Goal: Task Accomplishment & Management: Use online tool/utility

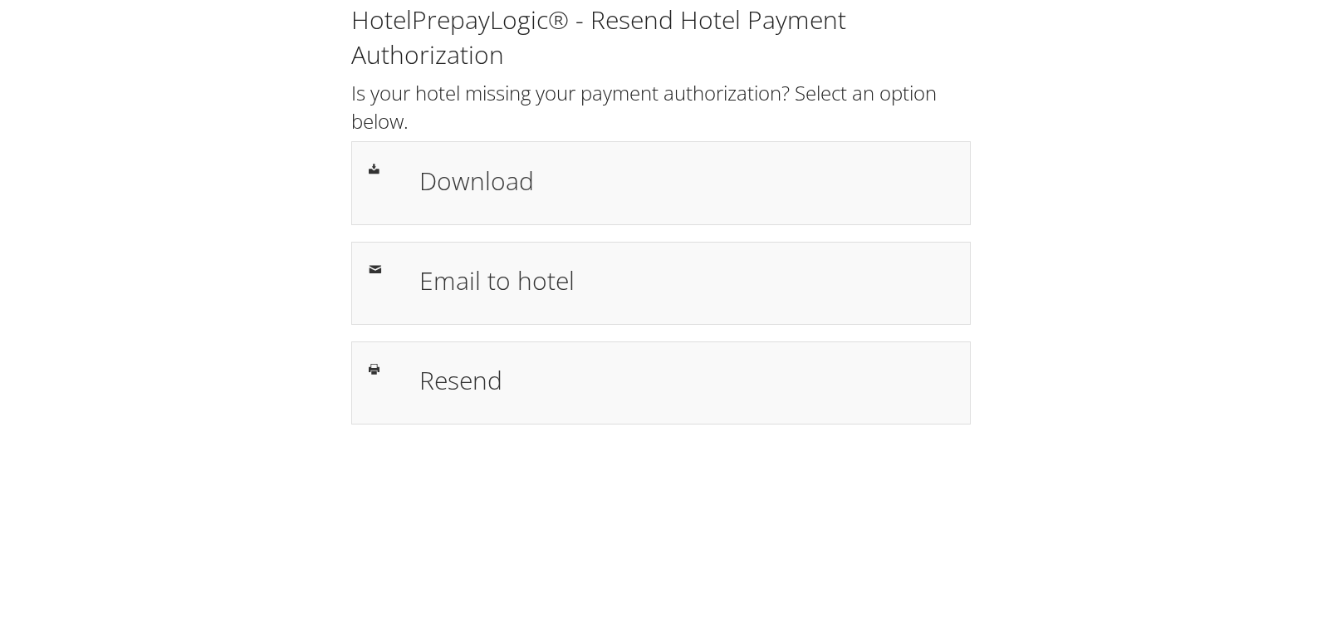
click at [487, 227] on div "HotelPrepayLogic® - Resend Hotel Payment Authorization Is your hotel missing yo…" at bounding box center [661, 213] width 644 height 422
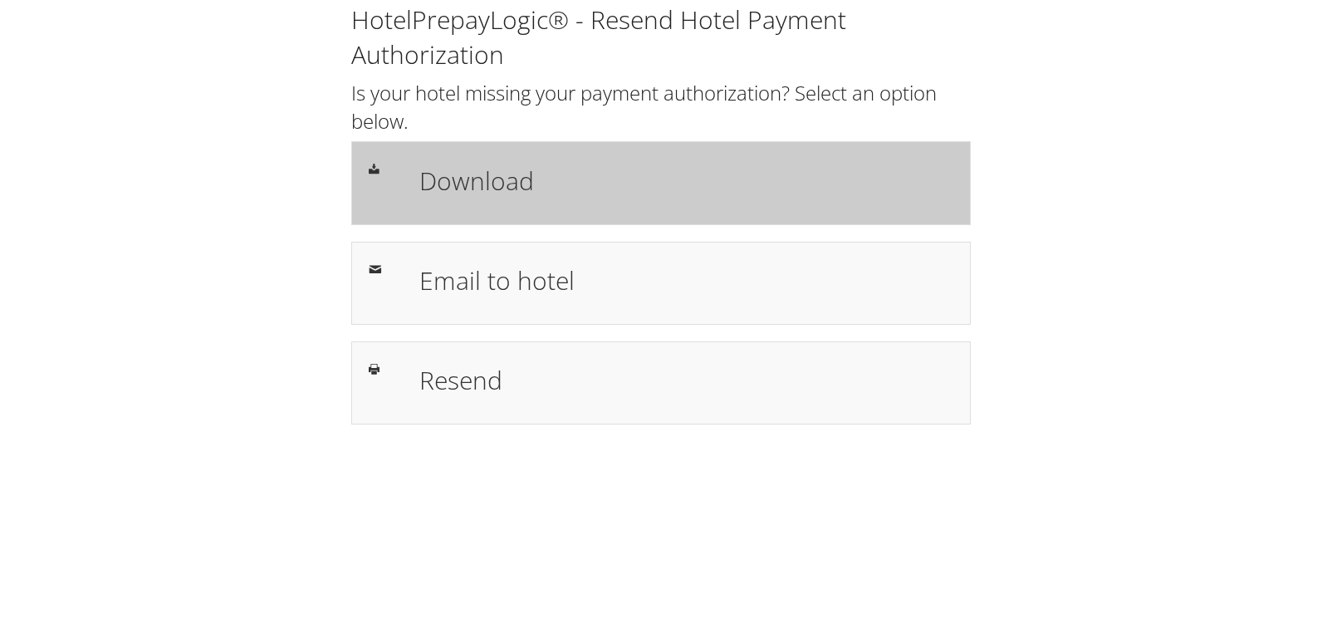
click at [495, 211] on div "Download" at bounding box center [660, 182] width 619 height 83
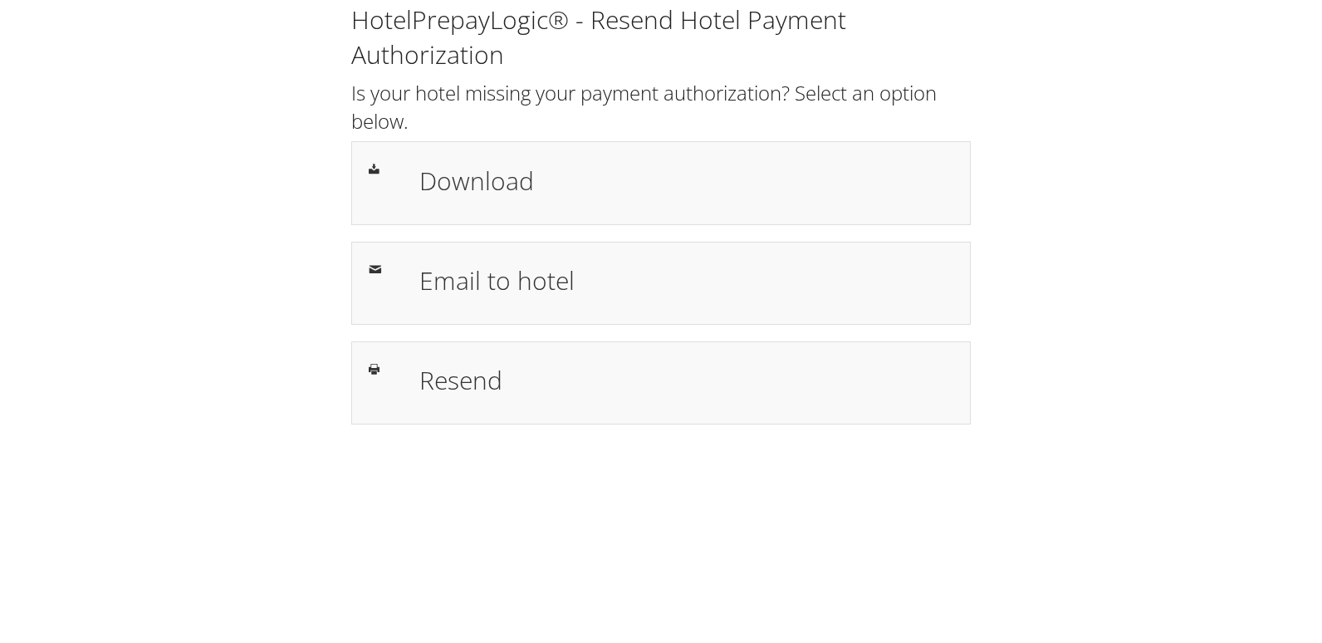
drag, startPoint x: 401, startPoint y: 286, endPoint x: 328, endPoint y: 279, distance: 73.4
click at [400, 286] on div "Email to hotel" at bounding box center [660, 283] width 609 height 48
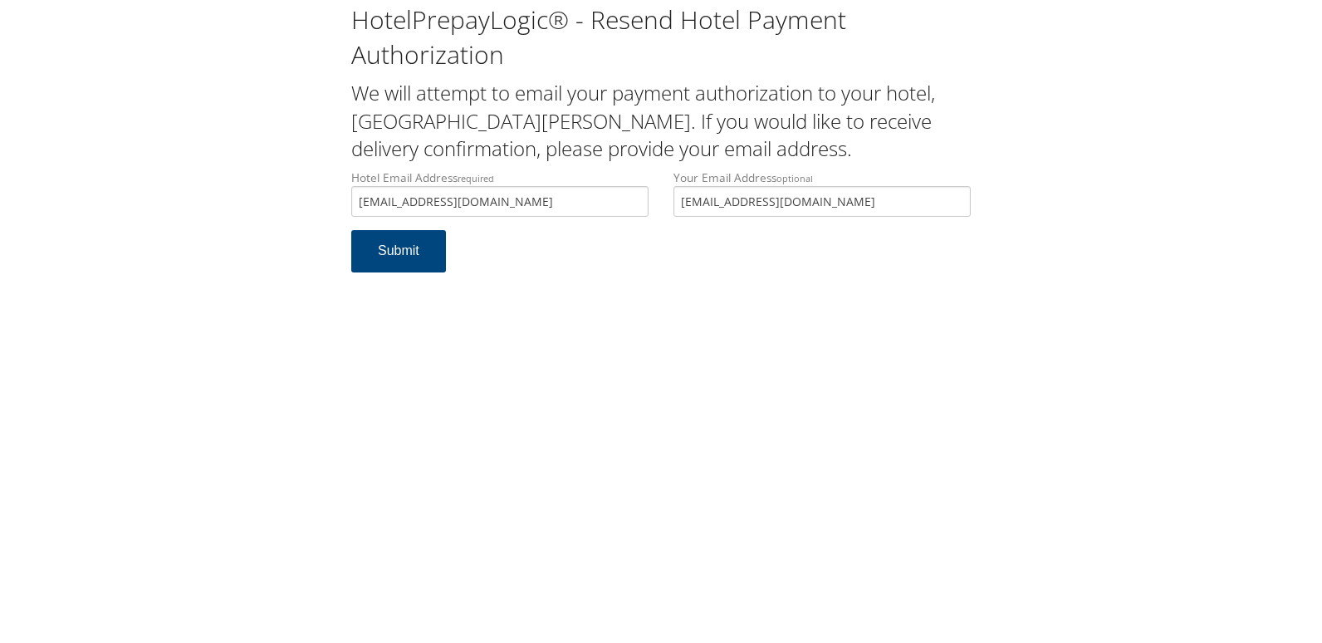
drag, startPoint x: 523, startPoint y: 198, endPoint x: 244, endPoint y: 188, distance: 279.2
click at [244, 188] on div "HotelPrepayLogic® - Resend Hotel Payment Authorization We will attempt to email…" at bounding box center [661, 144] width 1289 height 289
type input "lreid@ncghospitality.com"
click at [271, 295] on div "HotelPrepayLogic® - Resend Hotel Payment Authorization We will attempt to email…" at bounding box center [661, 321] width 1322 height 643
drag, startPoint x: 494, startPoint y: 199, endPoint x: 276, endPoint y: 199, distance: 217.5
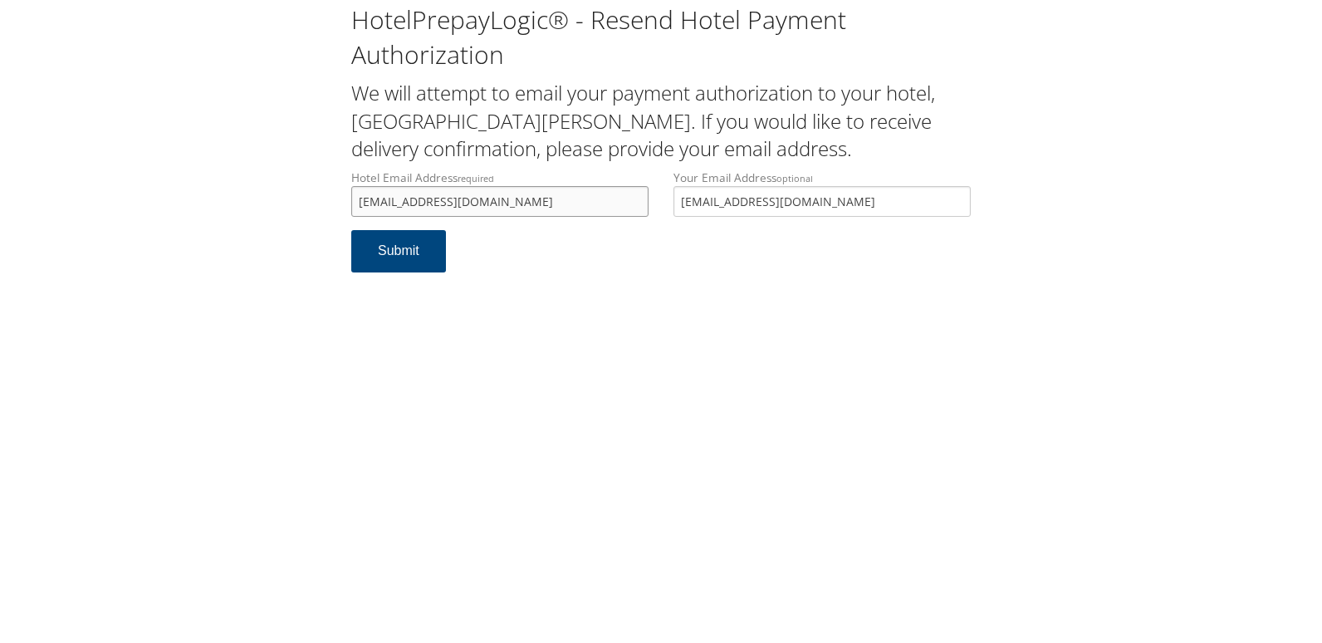
click at [276, 199] on div "HotelPrepayLogic® - Resend Hotel Payment Authorization We will attempt to email…" at bounding box center [661, 144] width 1289 height 289
click at [387, 267] on button "Submit" at bounding box center [398, 251] width 95 height 42
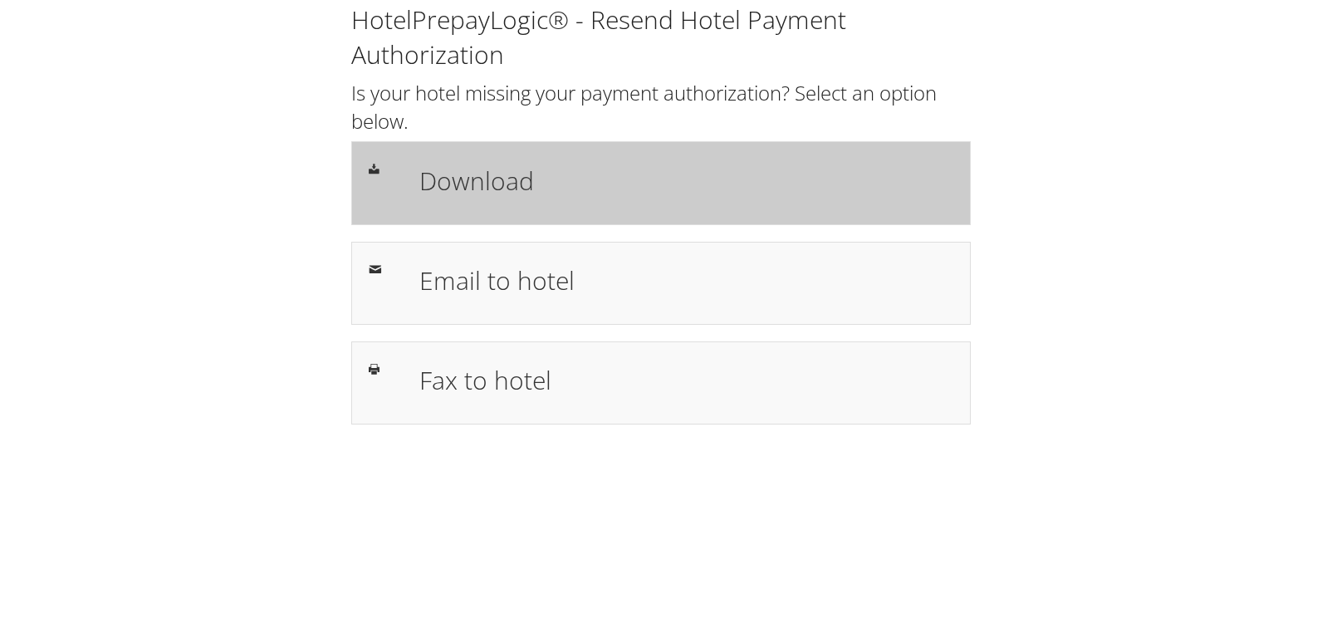
click at [518, 188] on h1 "Download" at bounding box center [686, 180] width 534 height 37
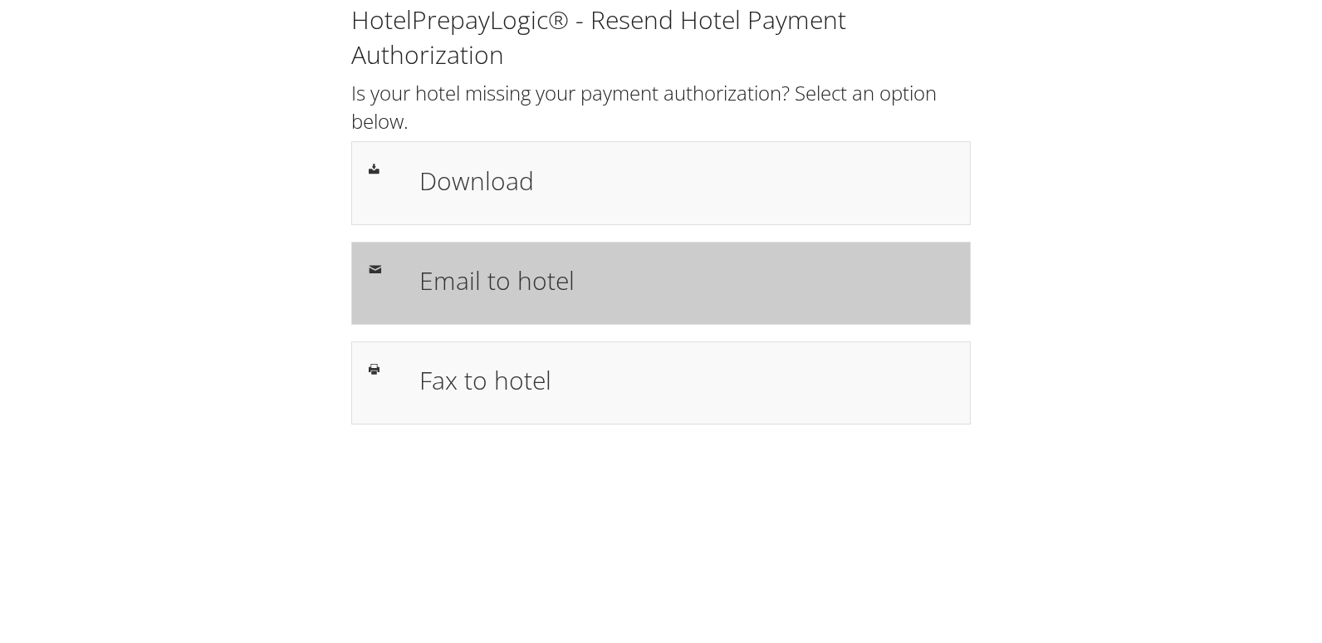
click at [475, 275] on h1 "Email to hotel" at bounding box center [686, 280] width 534 height 37
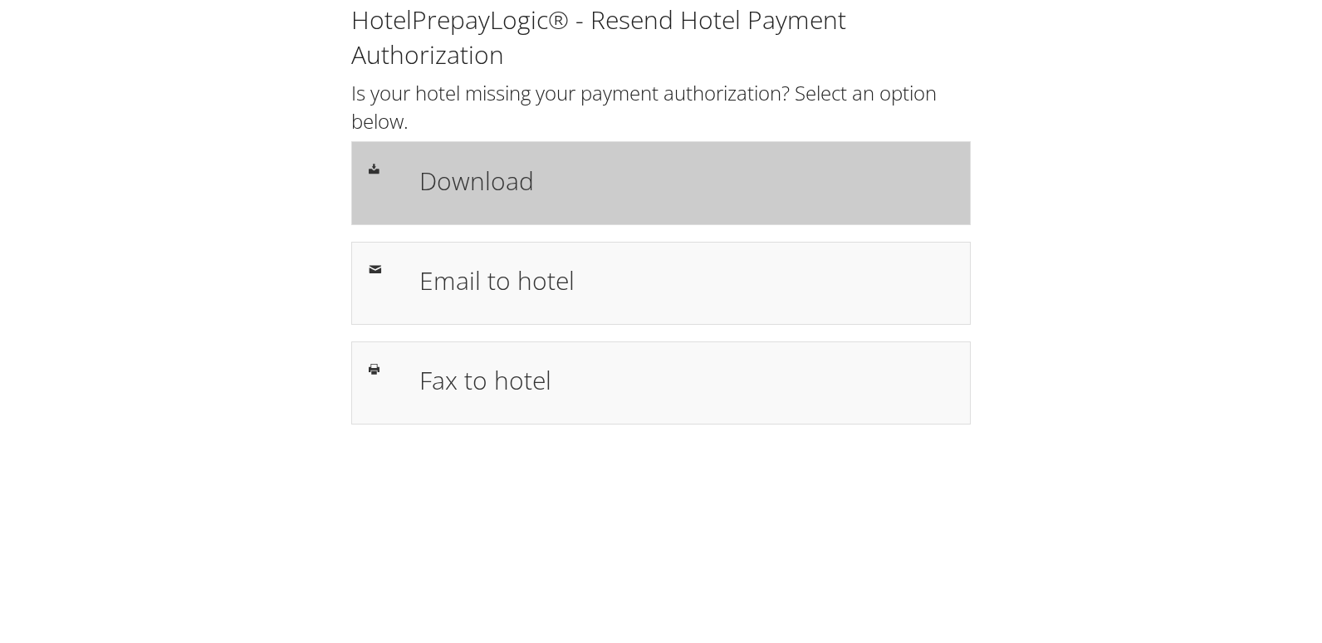
click at [576, 156] on div "Download" at bounding box center [660, 182] width 619 height 83
click at [689, 183] on h1 "Download" at bounding box center [686, 180] width 534 height 37
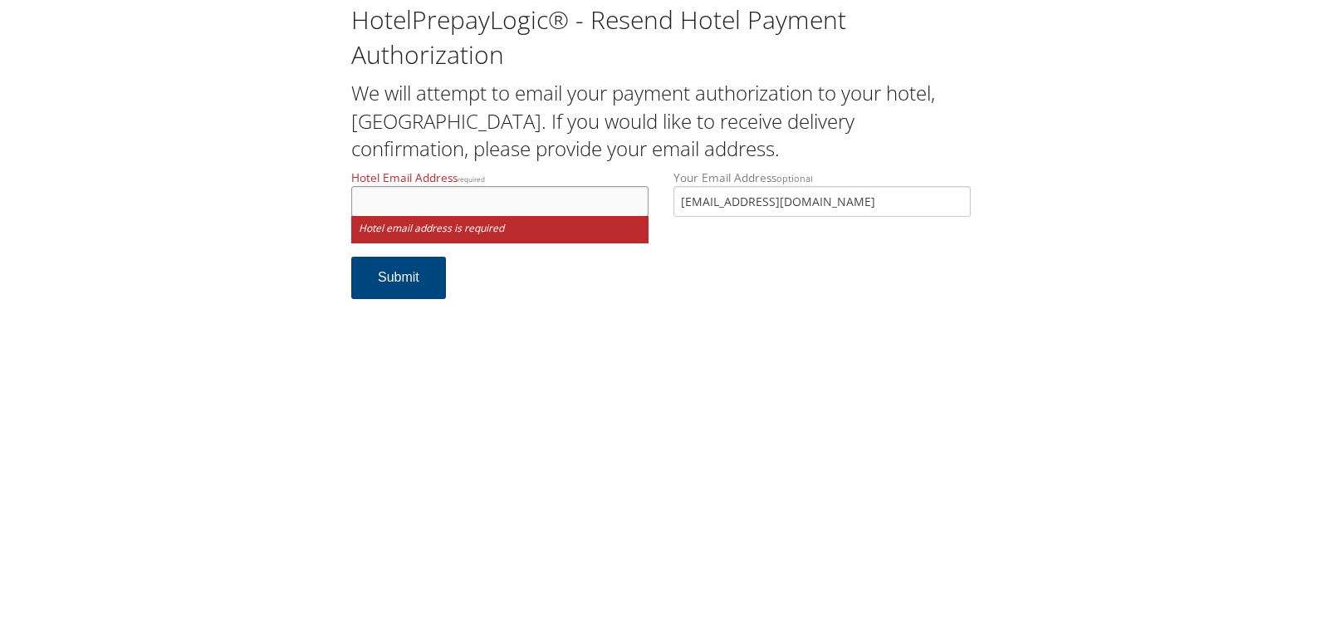
click at [368, 198] on input "Hotel Email Address required" at bounding box center [499, 201] width 297 height 31
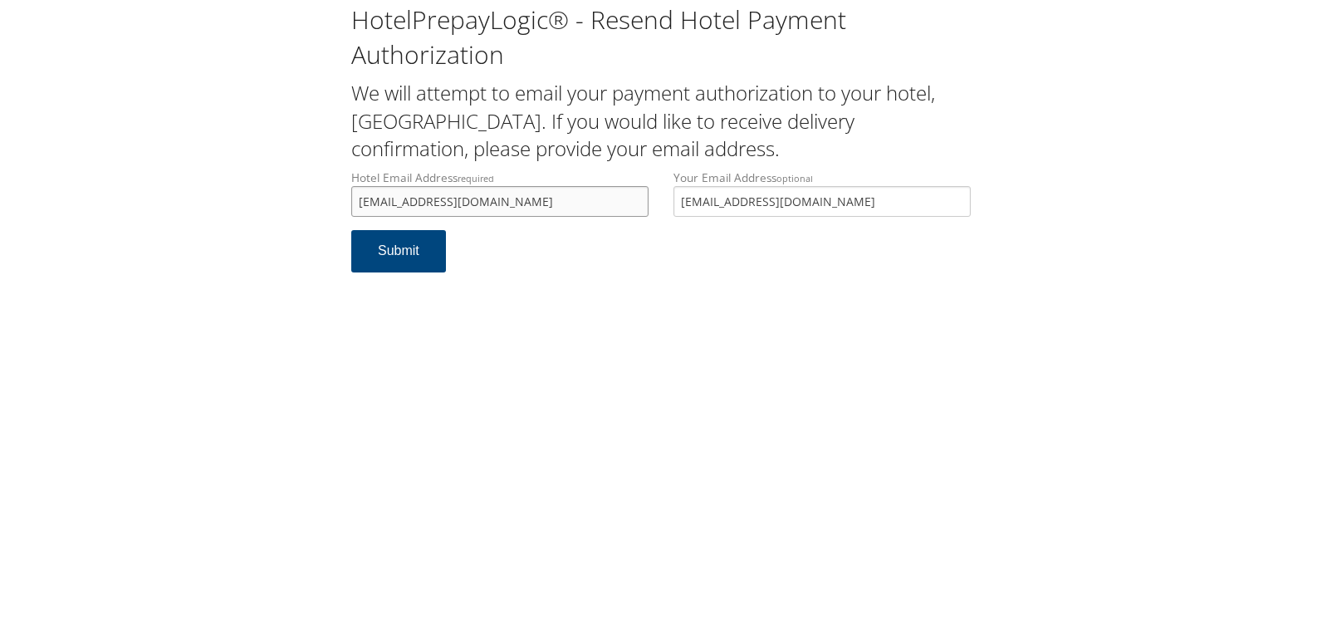
click at [376, 203] on input "snsnc@alishanhotels.com" at bounding box center [499, 201] width 297 height 31
drag, startPoint x: 511, startPoint y: 199, endPoint x: 326, endPoint y: 198, distance: 185.1
click at [326, 198] on div "HotelPrepayLogic® - Resend Hotel Payment Authorization We will attempt to email…" at bounding box center [661, 144] width 1289 height 289
type input "snfnc@alishanhotels.com"
click at [381, 242] on button "Submit" at bounding box center [398, 251] width 95 height 42
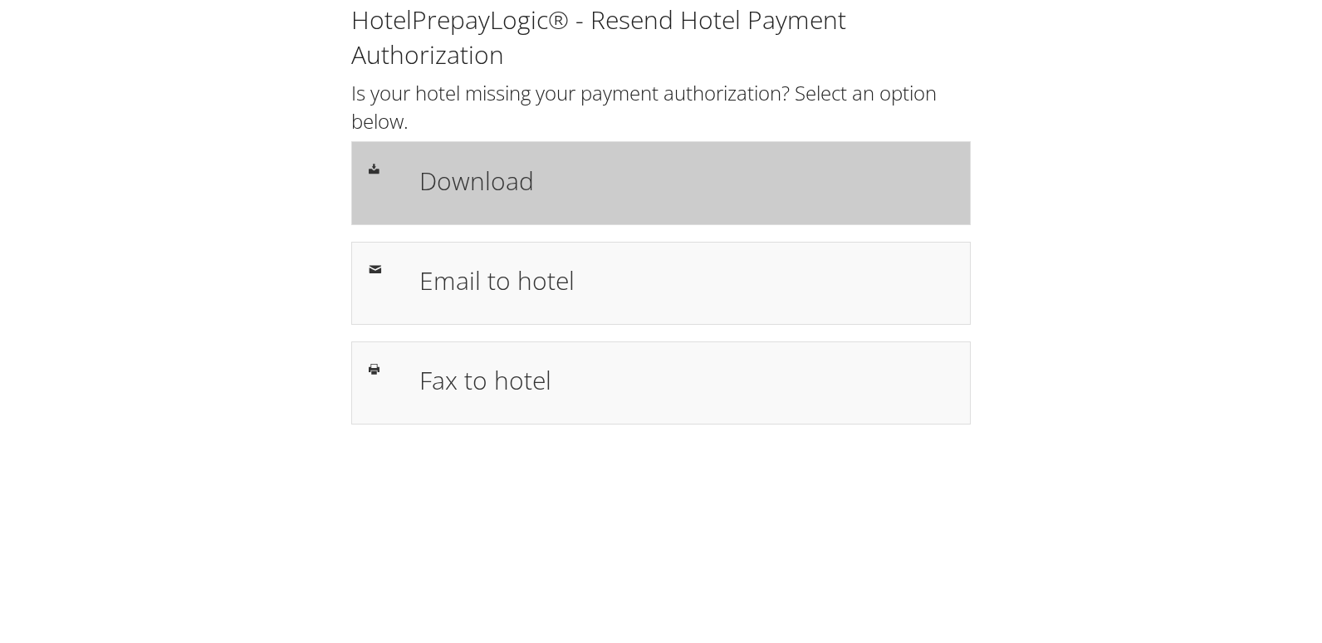
click at [511, 185] on h1 "Download" at bounding box center [686, 180] width 534 height 37
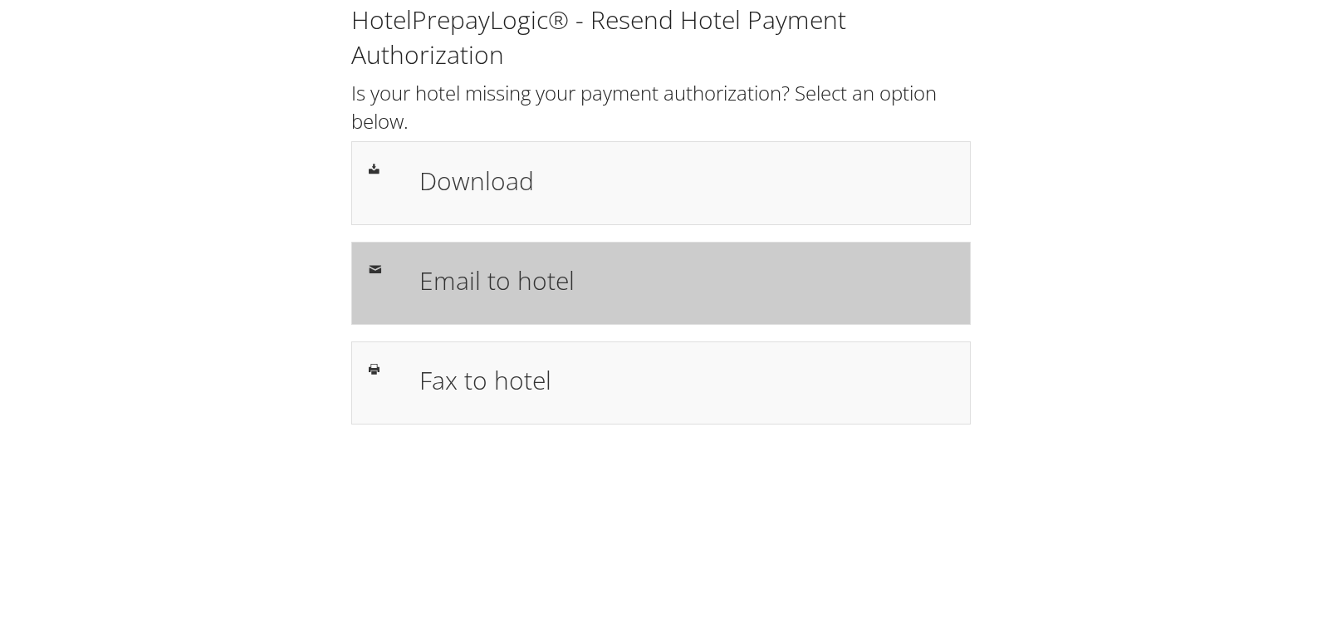
drag, startPoint x: 464, startPoint y: 286, endPoint x: 411, endPoint y: 297, distance: 54.4
click at [463, 286] on h1 "Email to hotel" at bounding box center [686, 280] width 534 height 37
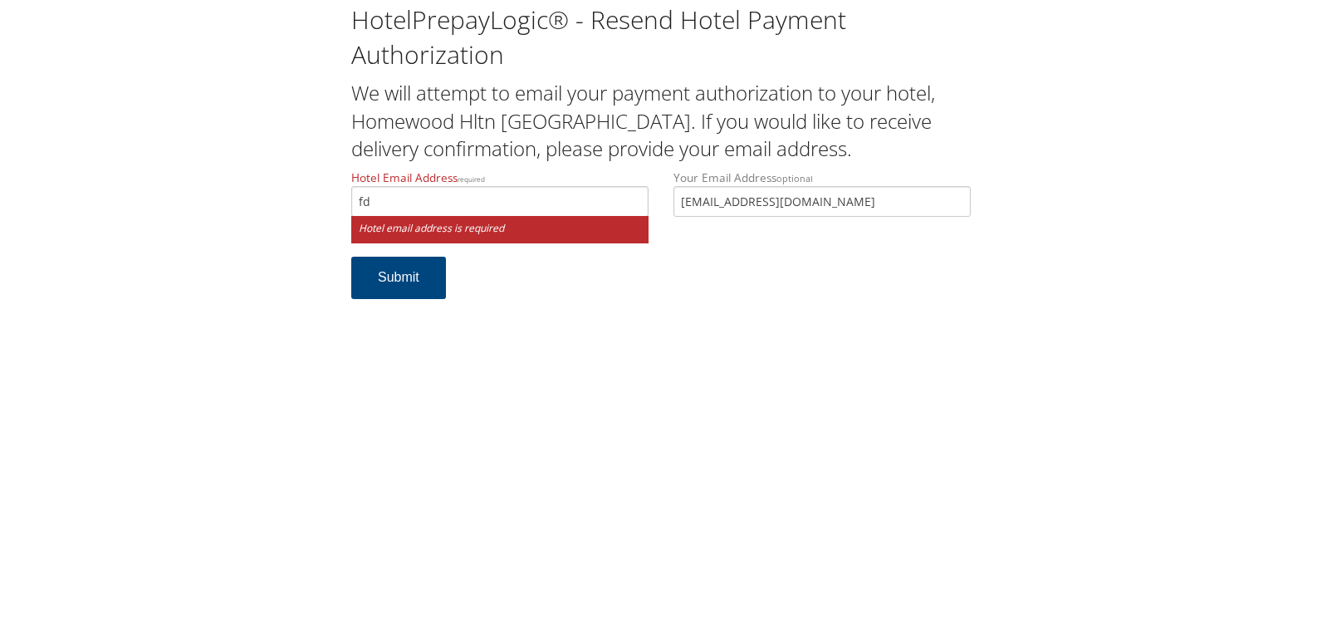
type input "f"
drag, startPoint x: 570, startPoint y: 203, endPoint x: 364, endPoint y: 213, distance: 205.3
click at [365, 213] on input "[DOMAIN_NAME]" at bounding box center [499, 201] width 297 height 31
click at [445, 203] on input "[DOMAIN_NAME]" at bounding box center [499, 201] width 297 height 31
click at [450, 208] on input "hwsgoldsborofdlbaproperties.com" at bounding box center [499, 201] width 297 height 31
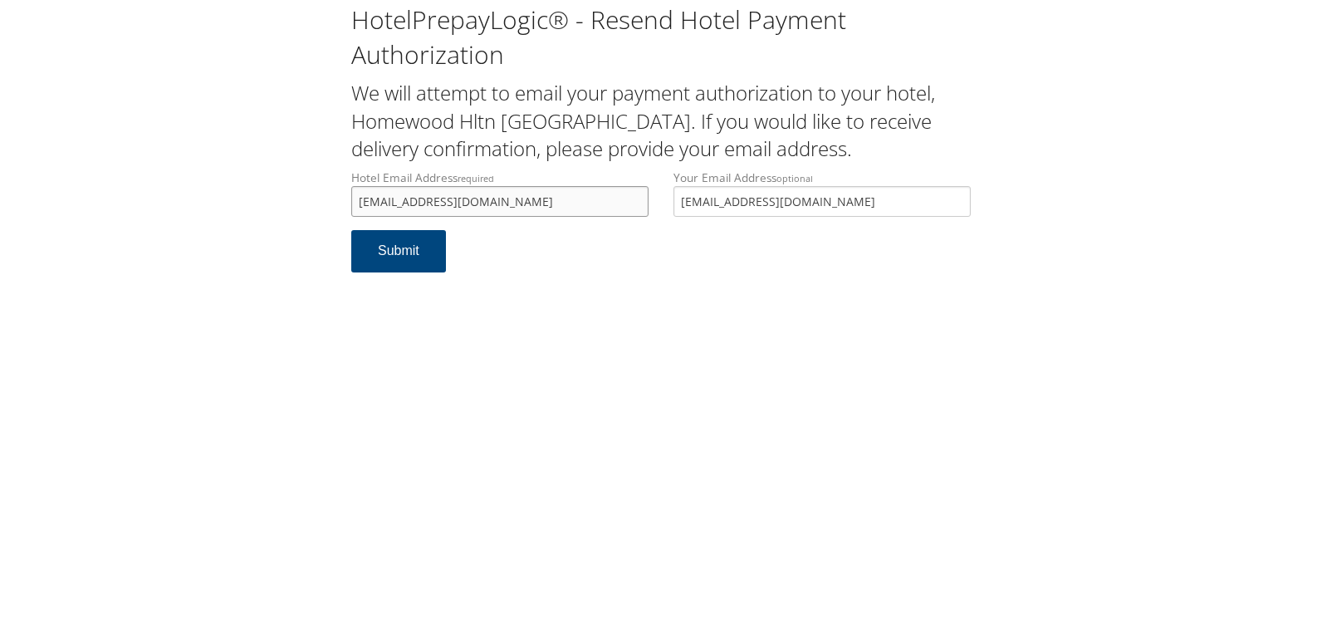
drag, startPoint x: 565, startPoint y: 199, endPoint x: 199, endPoint y: 169, distance: 366.6
click at [199, 169] on div "HotelPrepayLogic® - Resend Hotel Payment Authorization We will attempt to email…" at bounding box center [661, 144] width 1289 height 289
type input "hwsgoldsborofd@lbaproperties.com"
click at [394, 257] on button "Submit" at bounding box center [398, 251] width 95 height 42
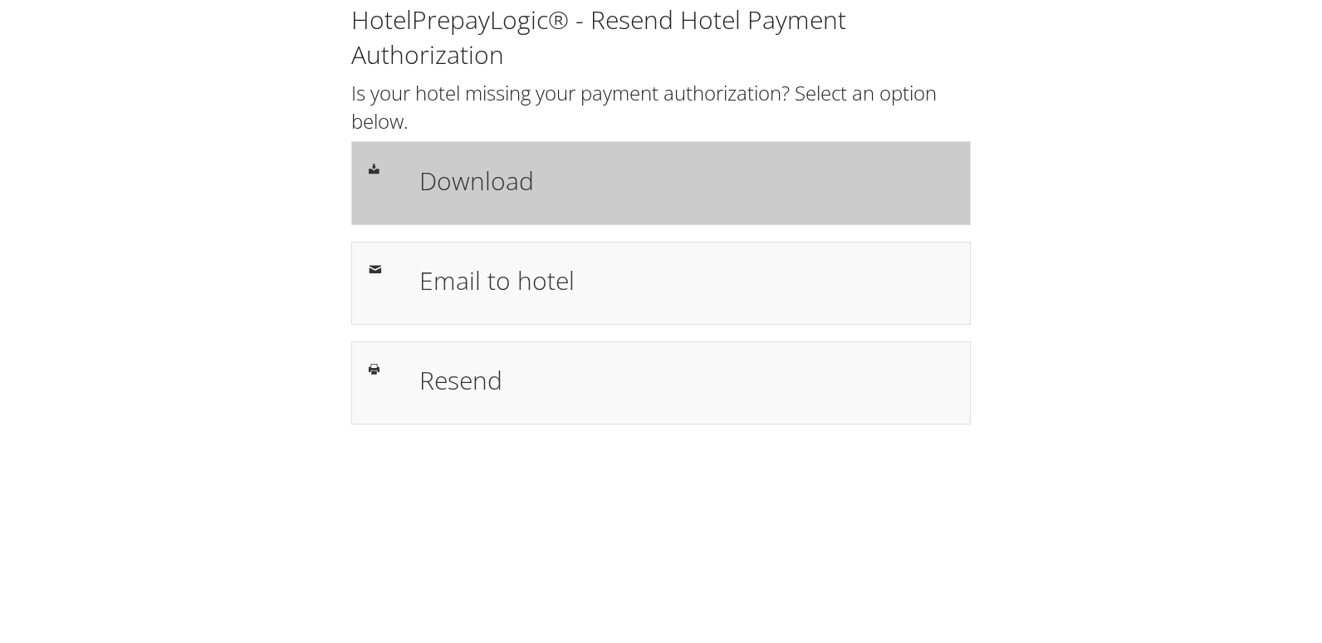
click at [525, 169] on h1 "Download" at bounding box center [686, 180] width 534 height 37
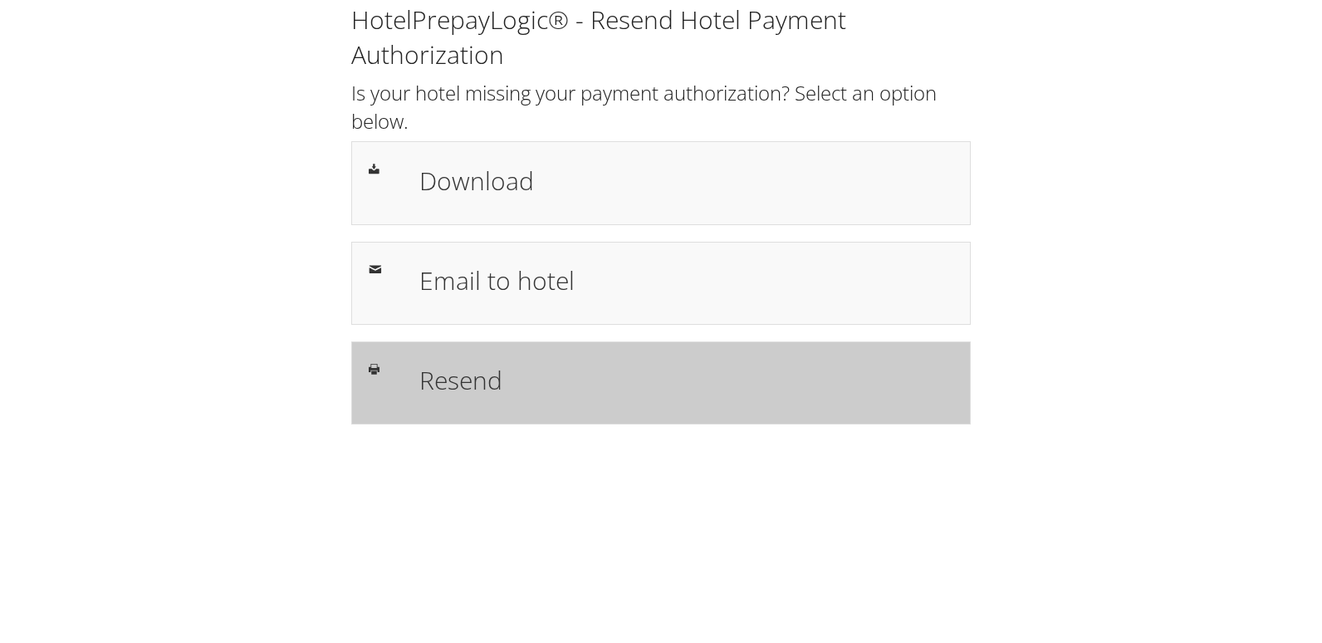
click at [457, 397] on h1 "Resend" at bounding box center [686, 379] width 534 height 37
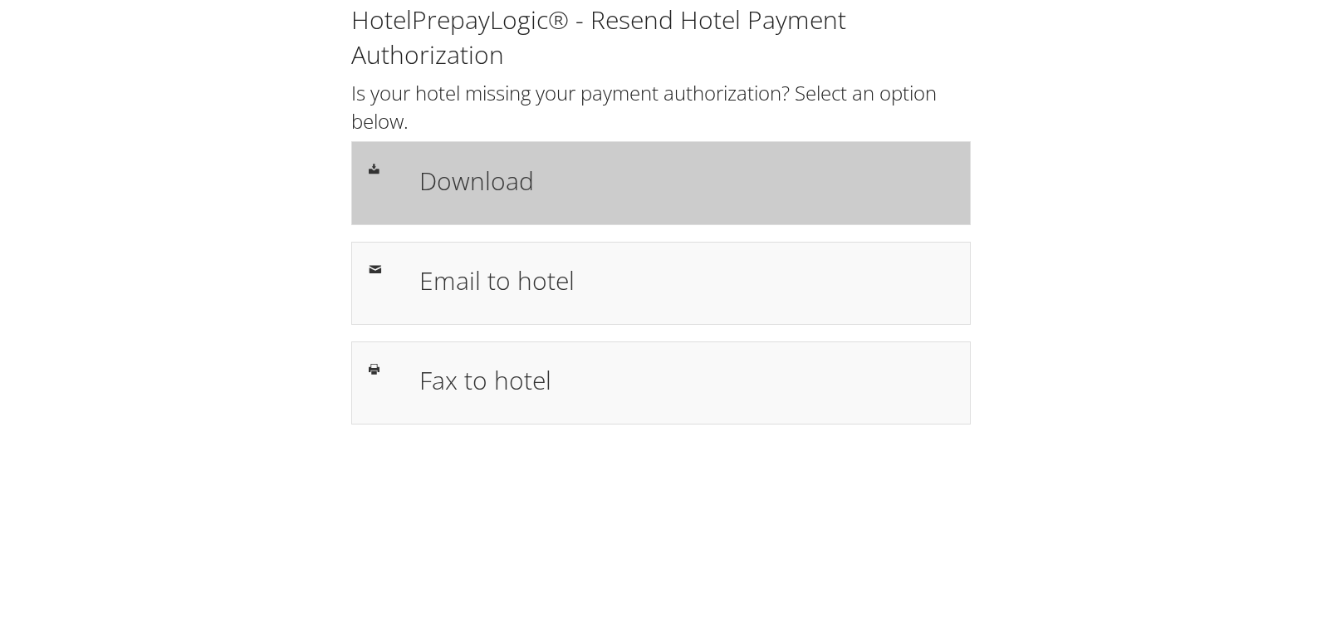
click at [613, 176] on h1 "Download" at bounding box center [686, 180] width 534 height 37
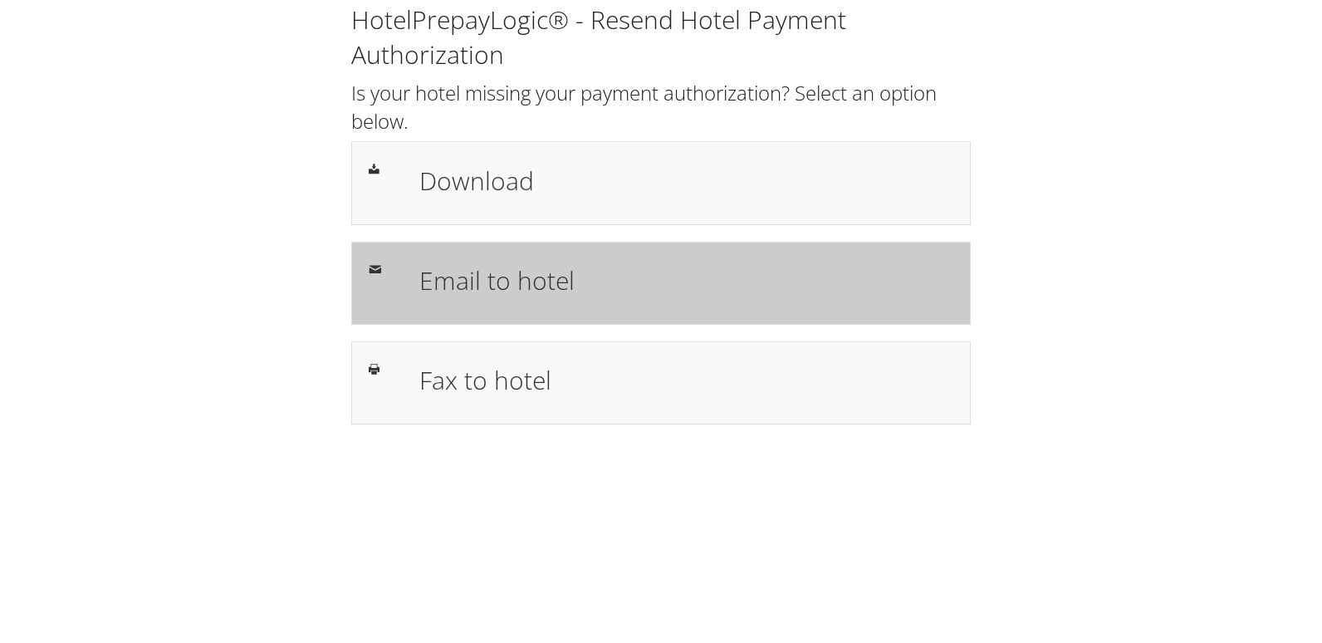
click at [496, 281] on h1 "Email to hotel" at bounding box center [686, 280] width 534 height 37
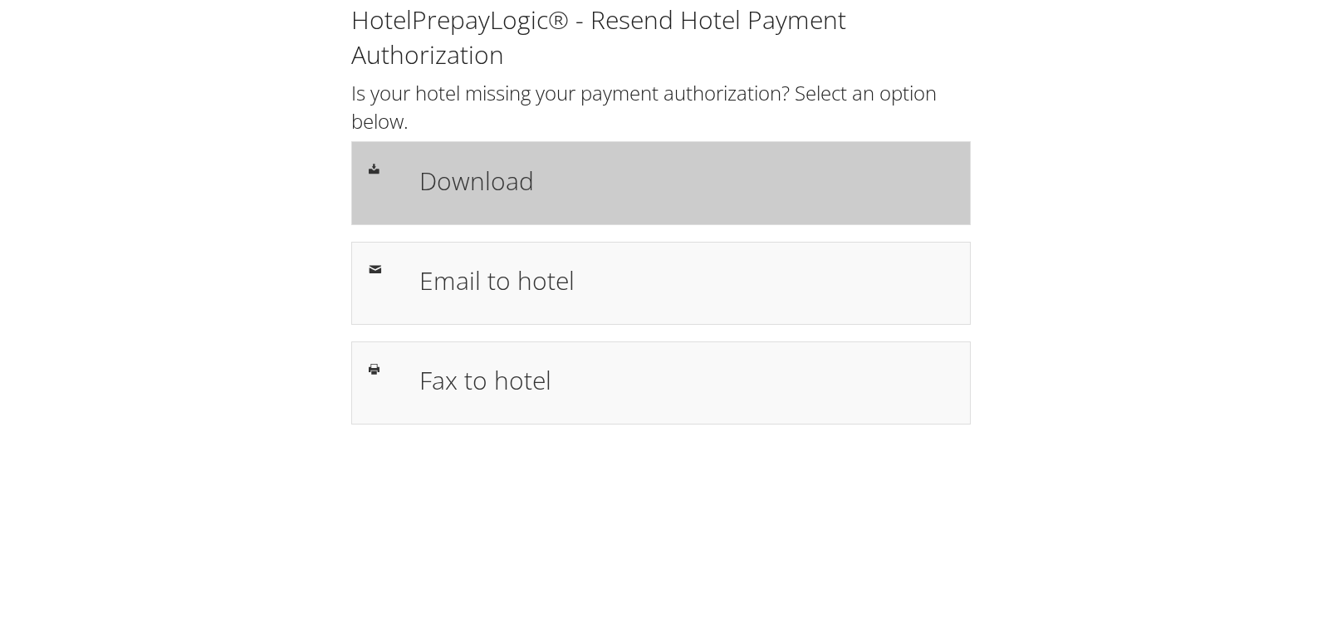
click at [659, 212] on div "Download" at bounding box center [660, 182] width 619 height 83
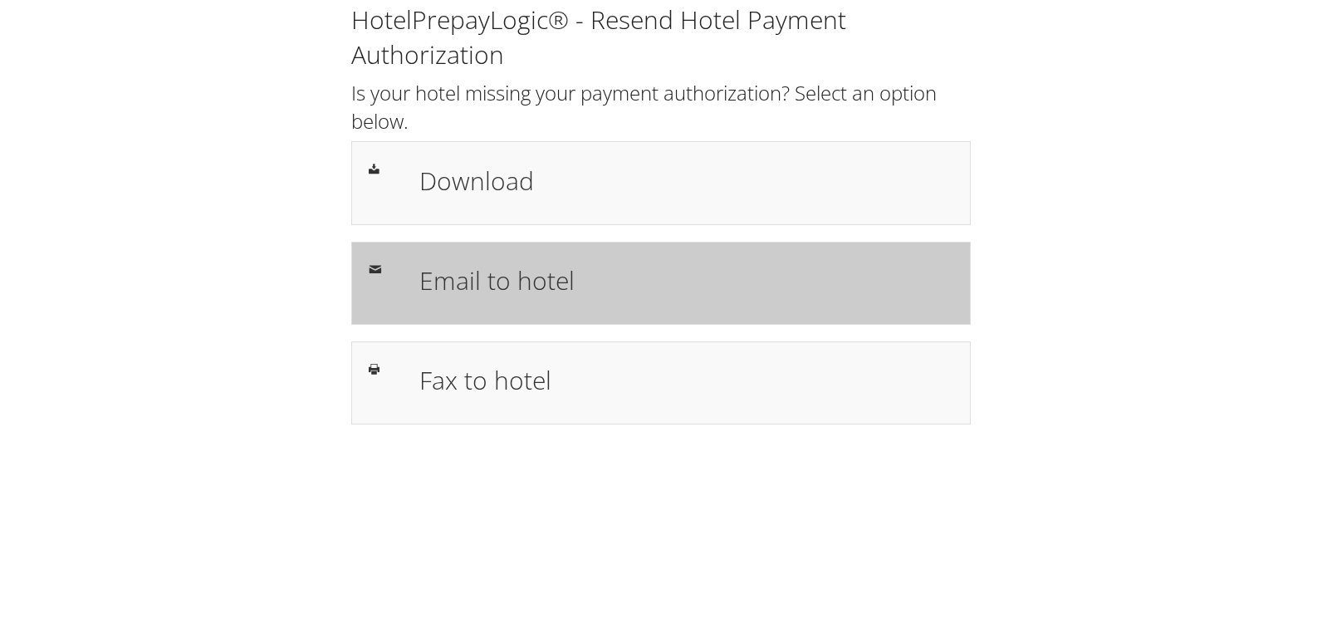
click at [443, 299] on div "Email to hotel" at bounding box center [686, 283] width 559 height 48
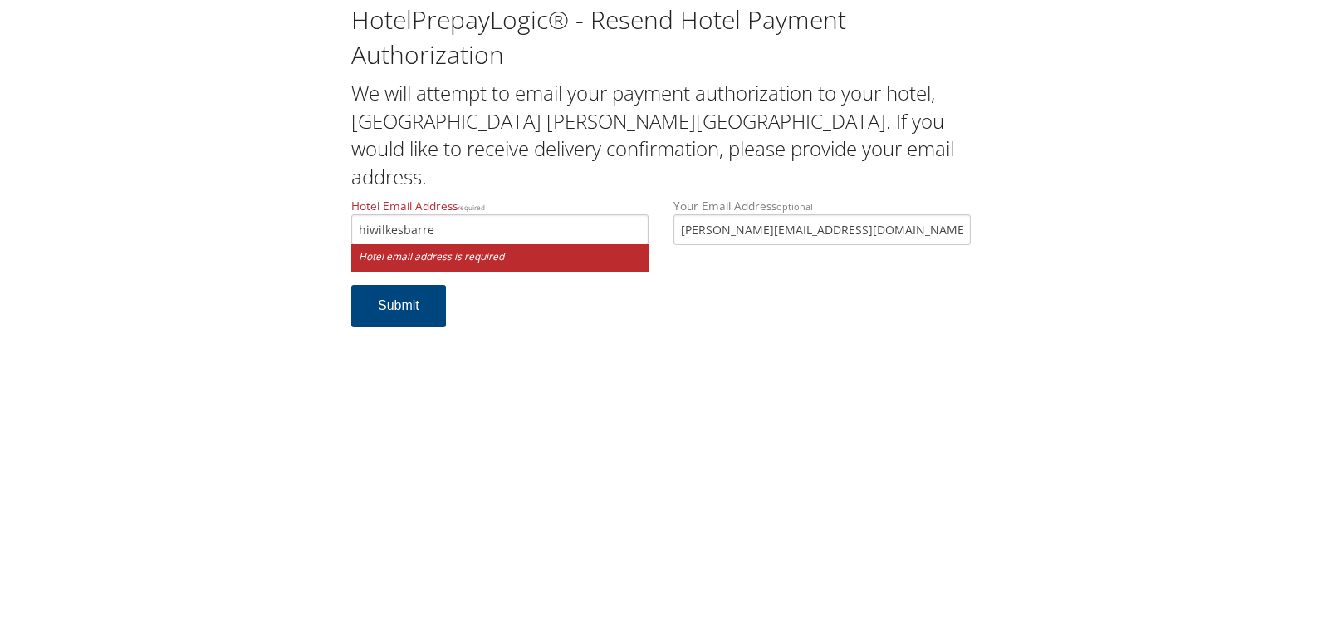
drag, startPoint x: 459, startPoint y: 203, endPoint x: 350, endPoint y: 187, distance: 109.9
click at [350, 198] on div "Hotel Email Address required hiwilkesbarre Hotel email address is required" at bounding box center [500, 241] width 322 height 87
click at [432, 214] on input "[DOMAIN_NAME]" at bounding box center [499, 229] width 297 height 31
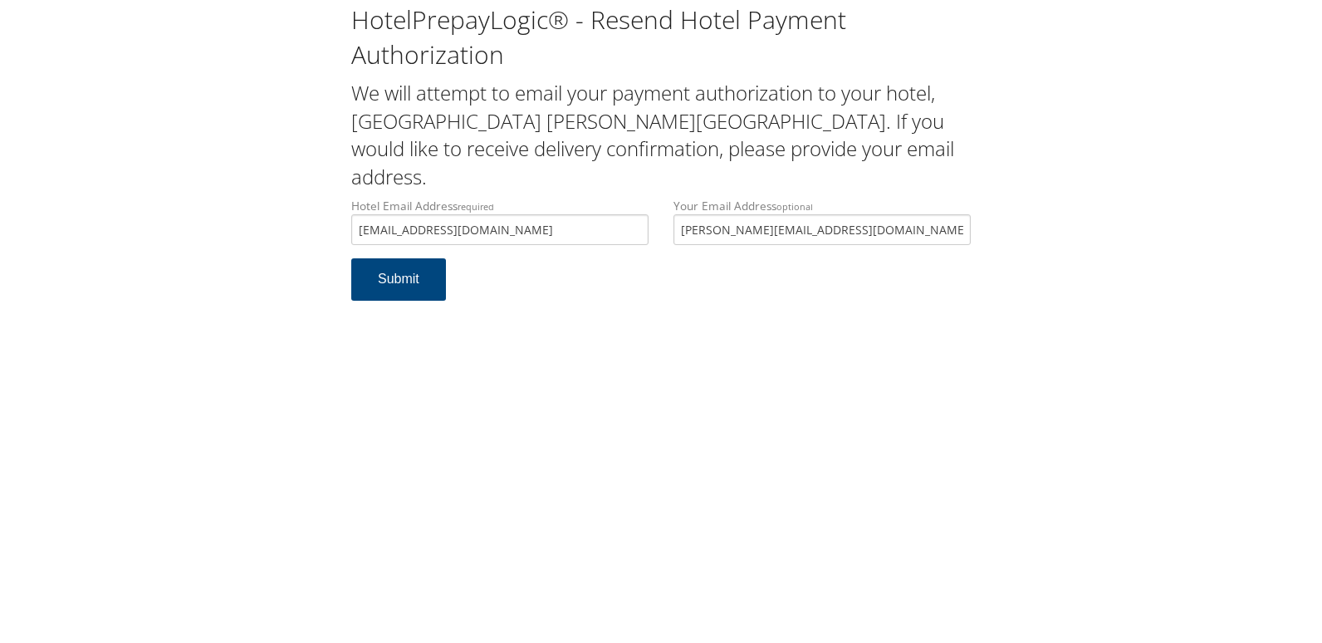
drag, startPoint x: 549, startPoint y: 203, endPoint x: 345, endPoint y: 198, distance: 204.3
click at [345, 198] on div "Hotel Email Address required hiwilkesbarre@hiwilkesbarre.com Hotel email addres…" at bounding box center [500, 228] width 322 height 61
type input "hiwilkesbarre@hiwilkesbarre.com"
click at [400, 258] on button "Submit" at bounding box center [398, 279] width 95 height 42
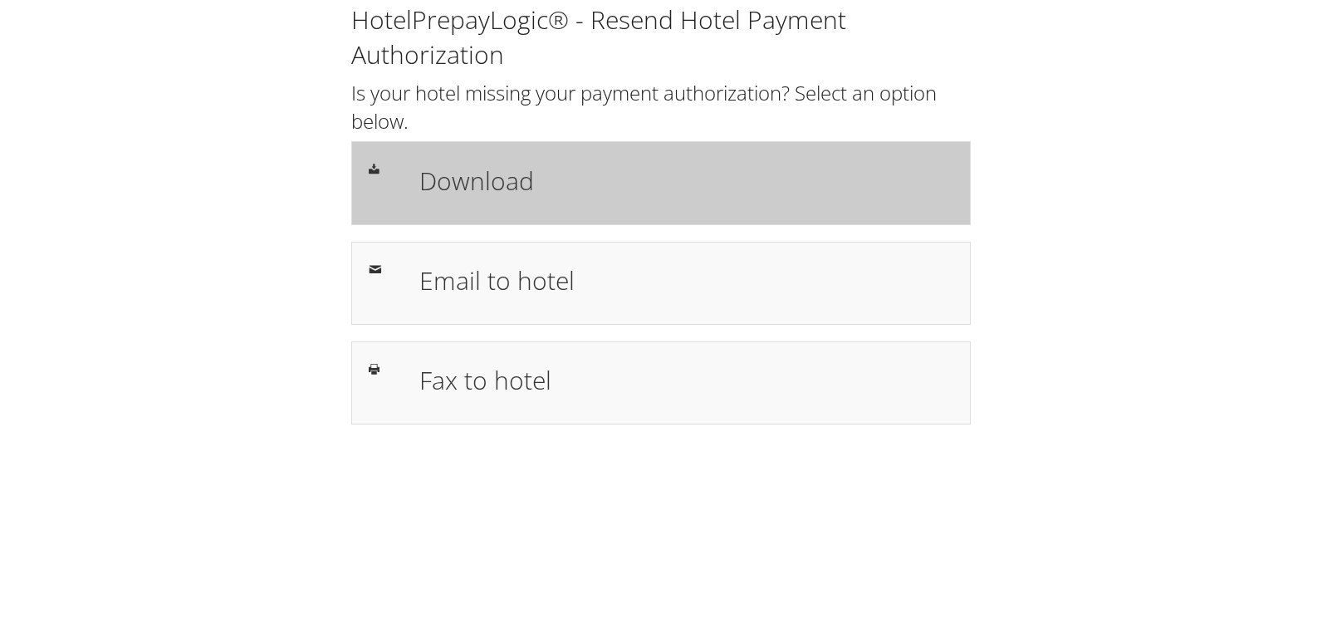
click at [642, 180] on h1 "Download" at bounding box center [686, 180] width 534 height 37
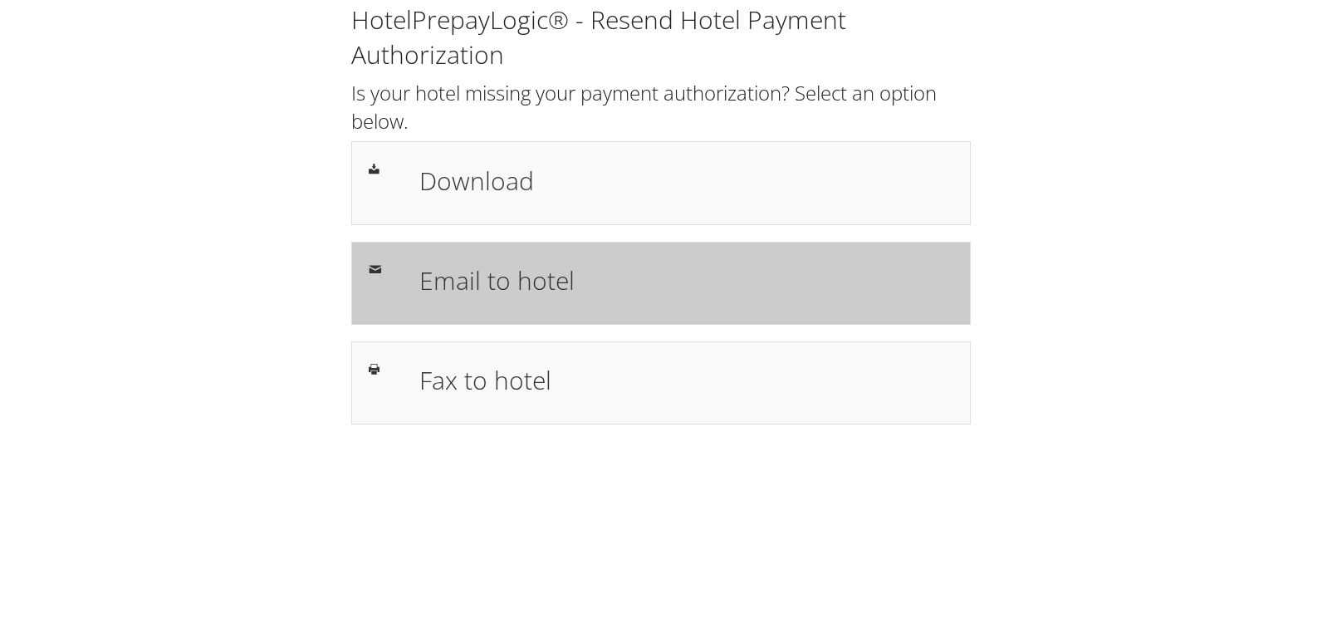
click at [374, 285] on div "Email to hotel" at bounding box center [660, 283] width 609 height 48
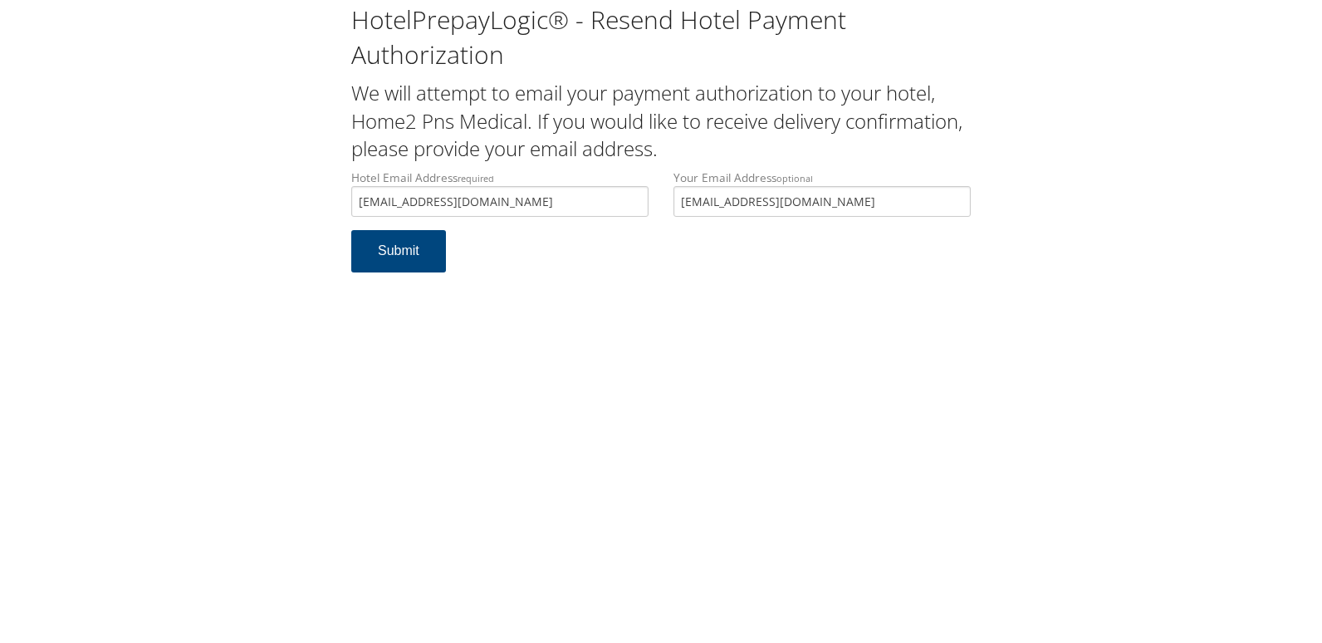
drag, startPoint x: 342, startPoint y: 215, endPoint x: 216, endPoint y: 215, distance: 126.2
click at [216, 215] on div "HotelPrepayLogic® - Resend Hotel Payment Authorization We will attempt to email…" at bounding box center [661, 144] width 1289 height 289
type input "[EMAIL_ADDRESS][DOMAIN_NAME]"
drag, startPoint x: 292, startPoint y: 308, endPoint x: 320, endPoint y: 297, distance: 29.4
click at [292, 308] on div "HotelPrepayLogic® - Resend Hotel Payment Authorization We will attempt to email…" at bounding box center [661, 321] width 1322 height 643
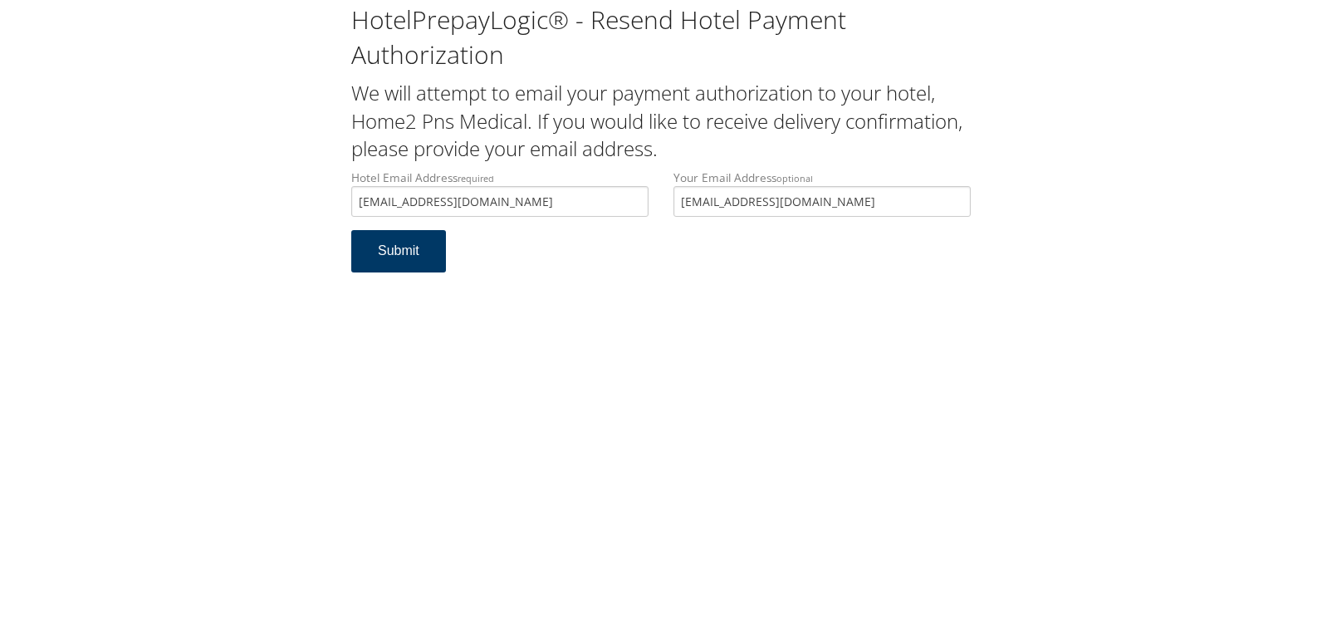
click at [413, 262] on button "Submit" at bounding box center [398, 251] width 95 height 42
click at [441, 255] on button "Submit" at bounding box center [398, 251] width 95 height 42
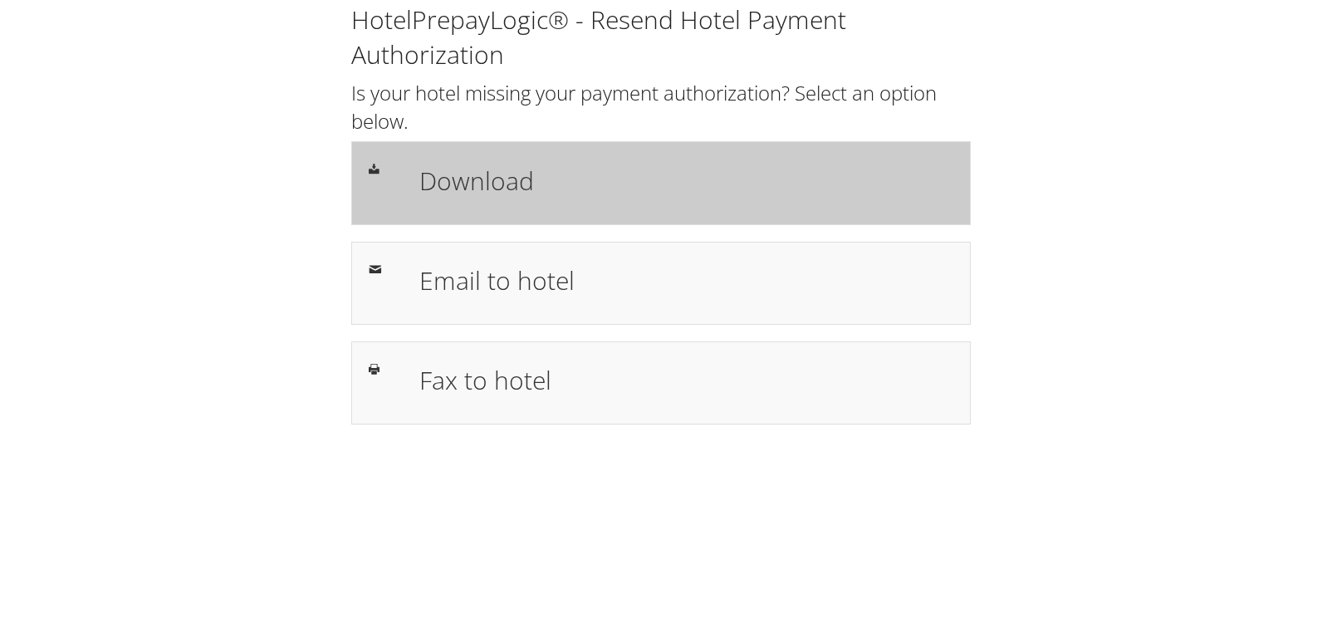
click at [604, 164] on h1 "Download" at bounding box center [686, 180] width 534 height 37
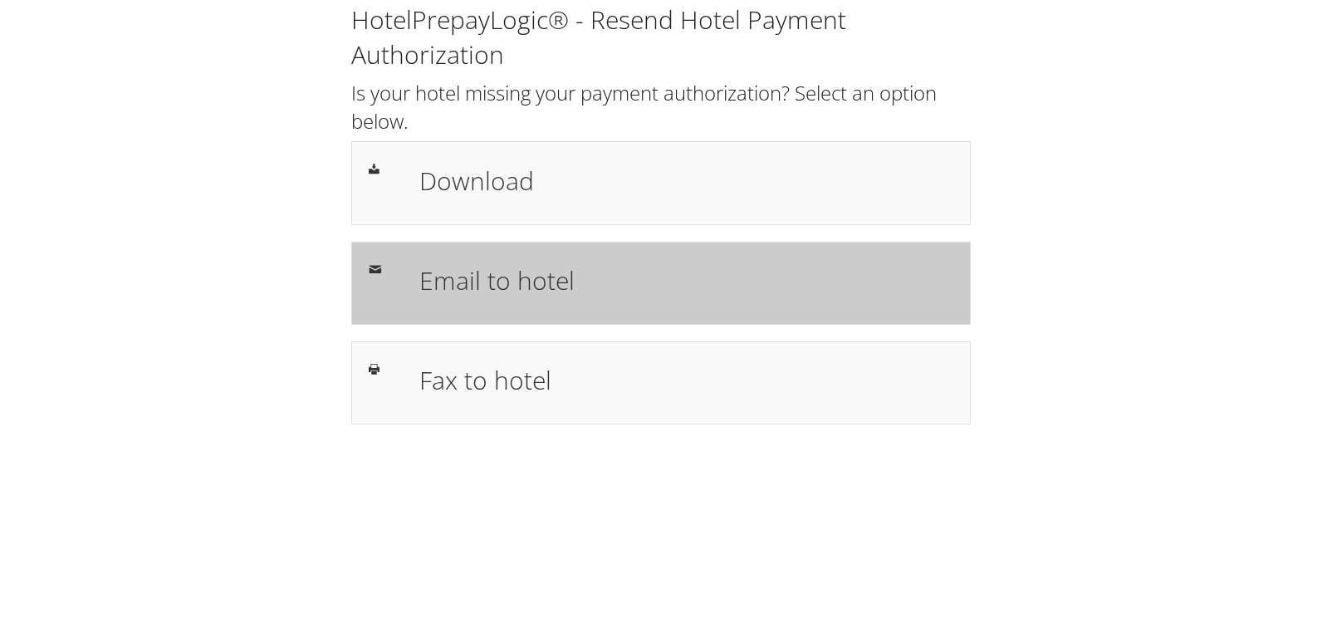
click at [516, 282] on h1 "Email to hotel" at bounding box center [686, 280] width 534 height 37
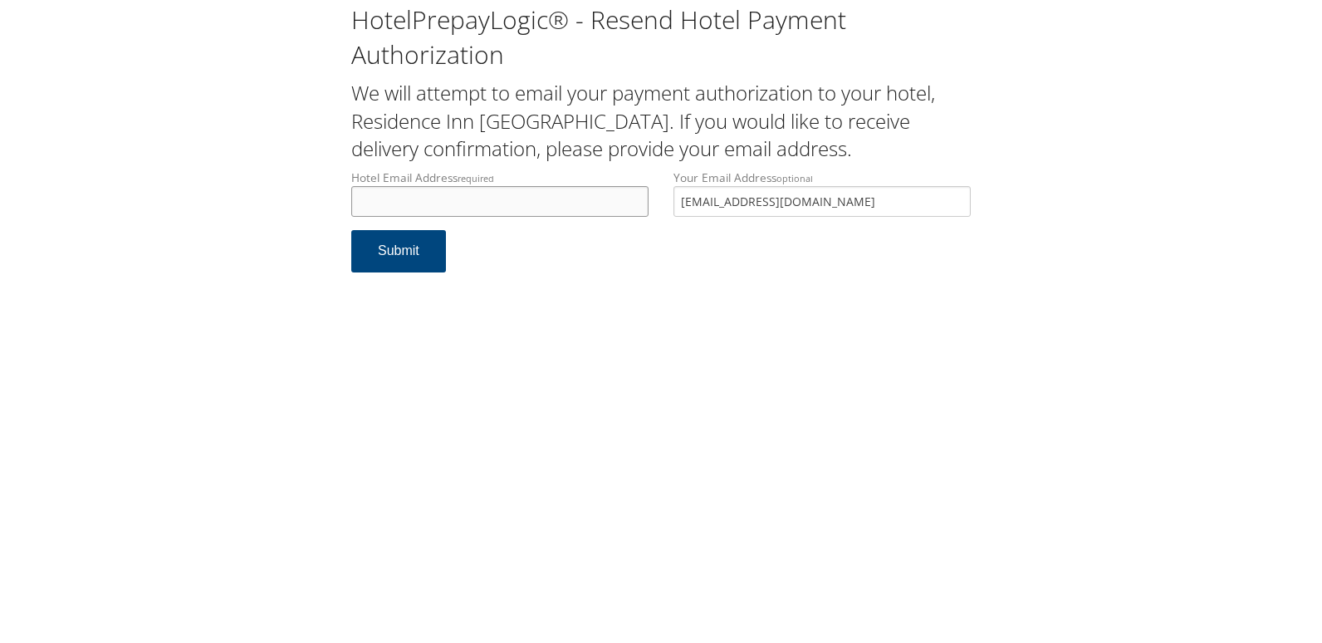
click at [416, 210] on input "Hotel Email Address required" at bounding box center [499, 201] width 297 height 31
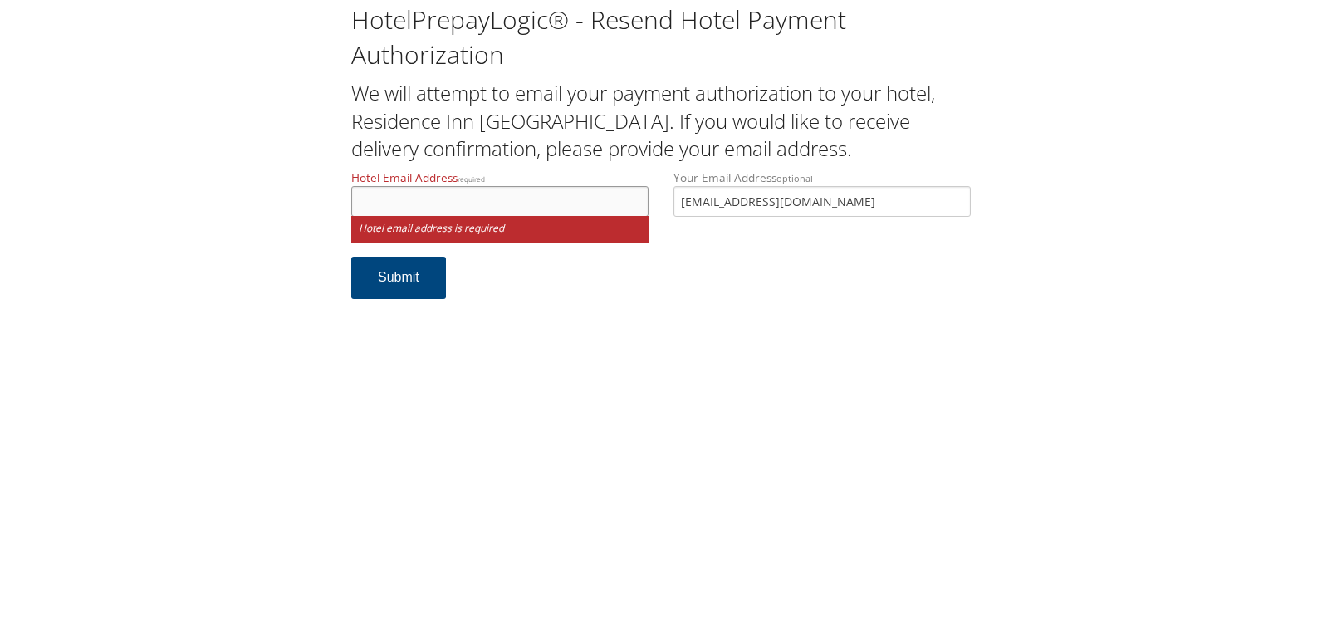
click at [397, 198] on input "Hotel Email Address required" at bounding box center [499, 201] width 297 height 31
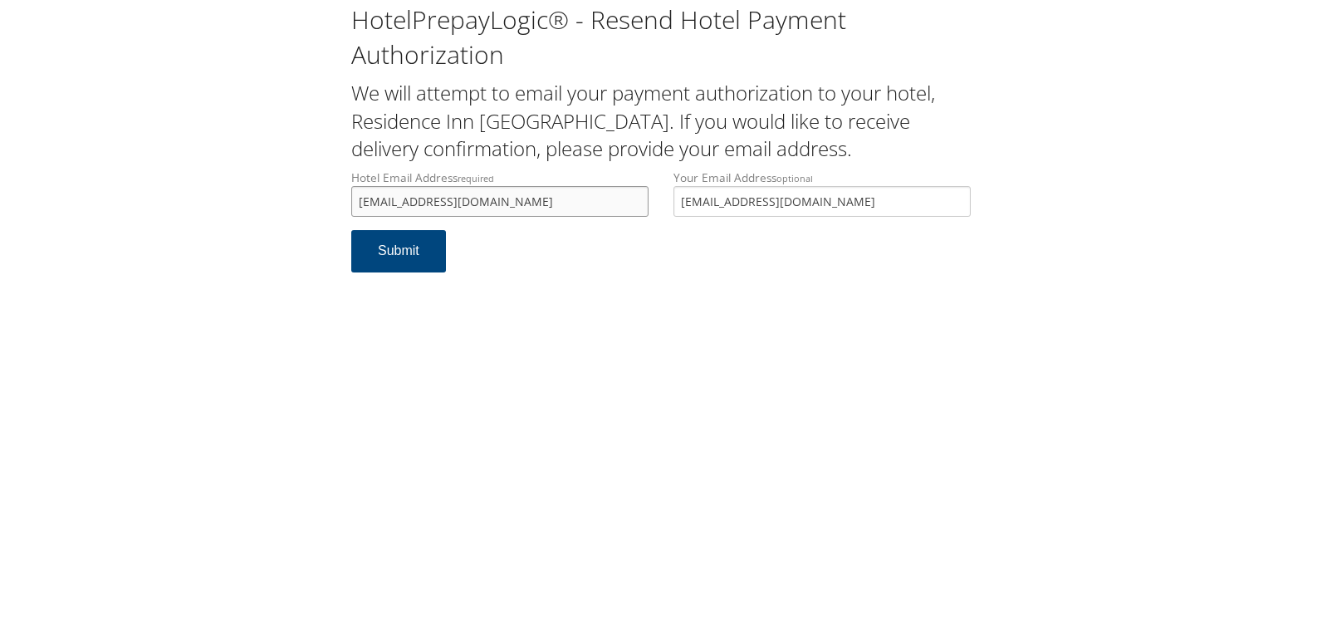
drag, startPoint x: 556, startPoint y: 194, endPoint x: 323, endPoint y: 200, distance: 233.4
click at [323, 200] on div "HotelPrepayLogic® - Resend Hotel Payment Authorization We will attempt to email…" at bounding box center [661, 144] width 1289 height 289
type input "residence.cltcn.fd@gmail.com"
click at [390, 248] on button "Submit" at bounding box center [398, 251] width 95 height 42
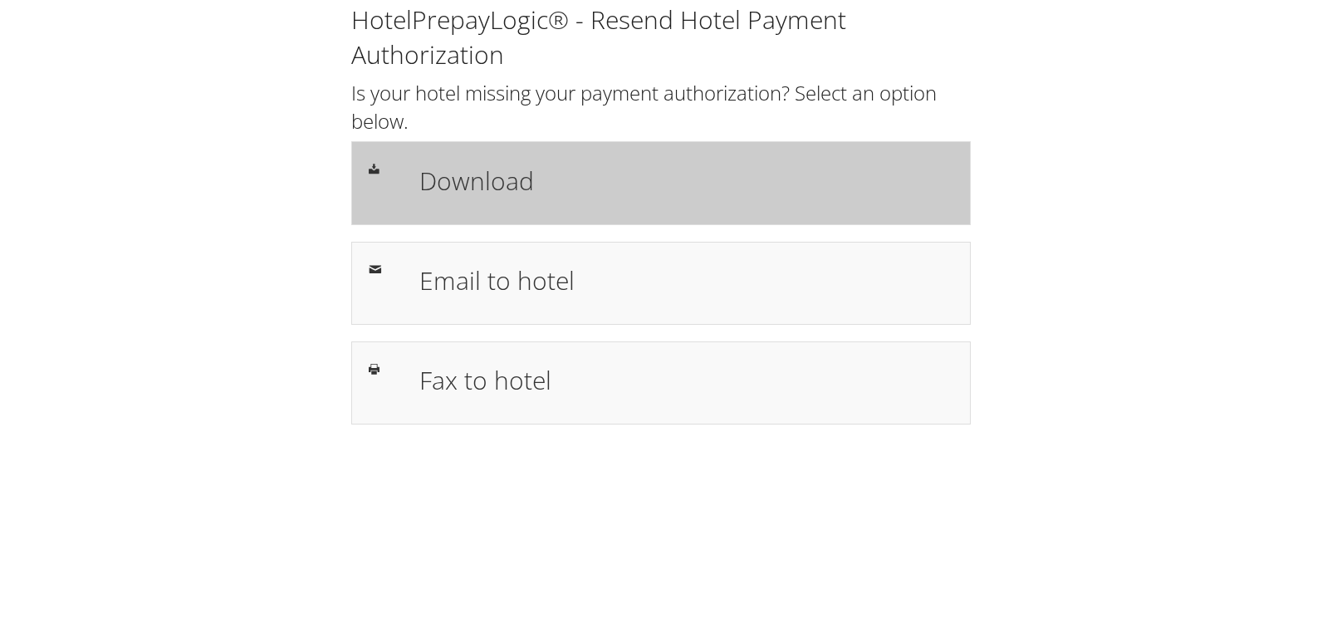
click at [587, 162] on h1 "Download" at bounding box center [686, 180] width 534 height 37
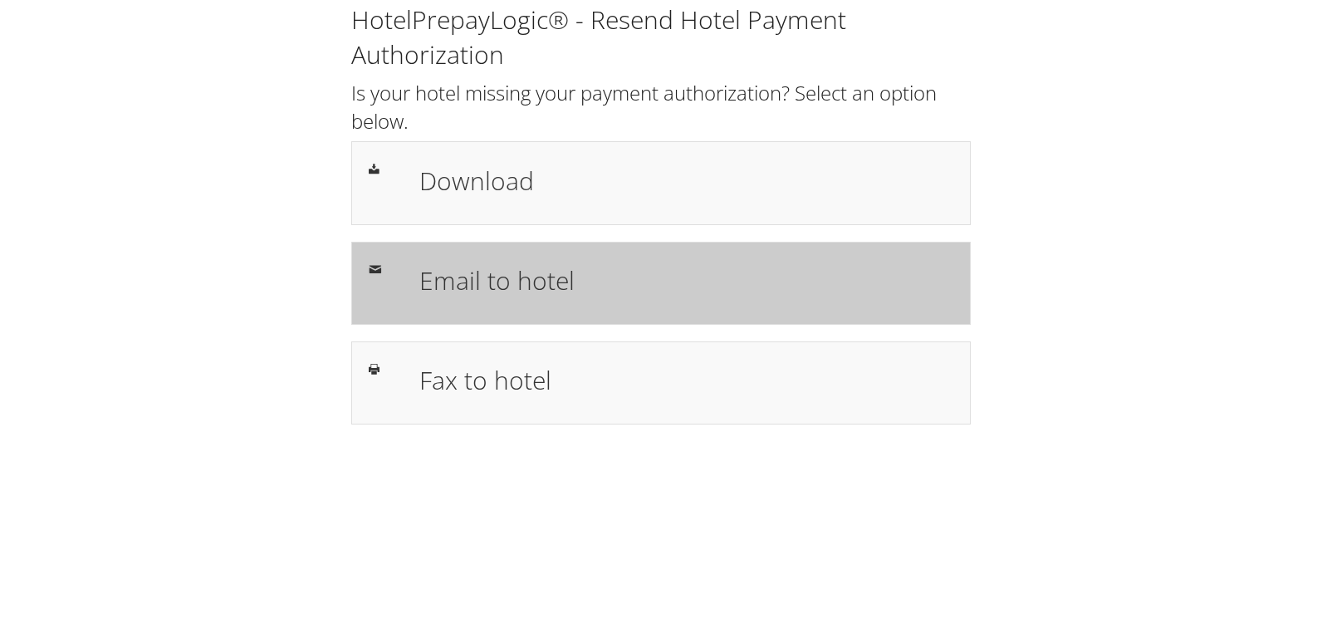
click at [417, 281] on div "Email to hotel" at bounding box center [686, 283] width 559 height 48
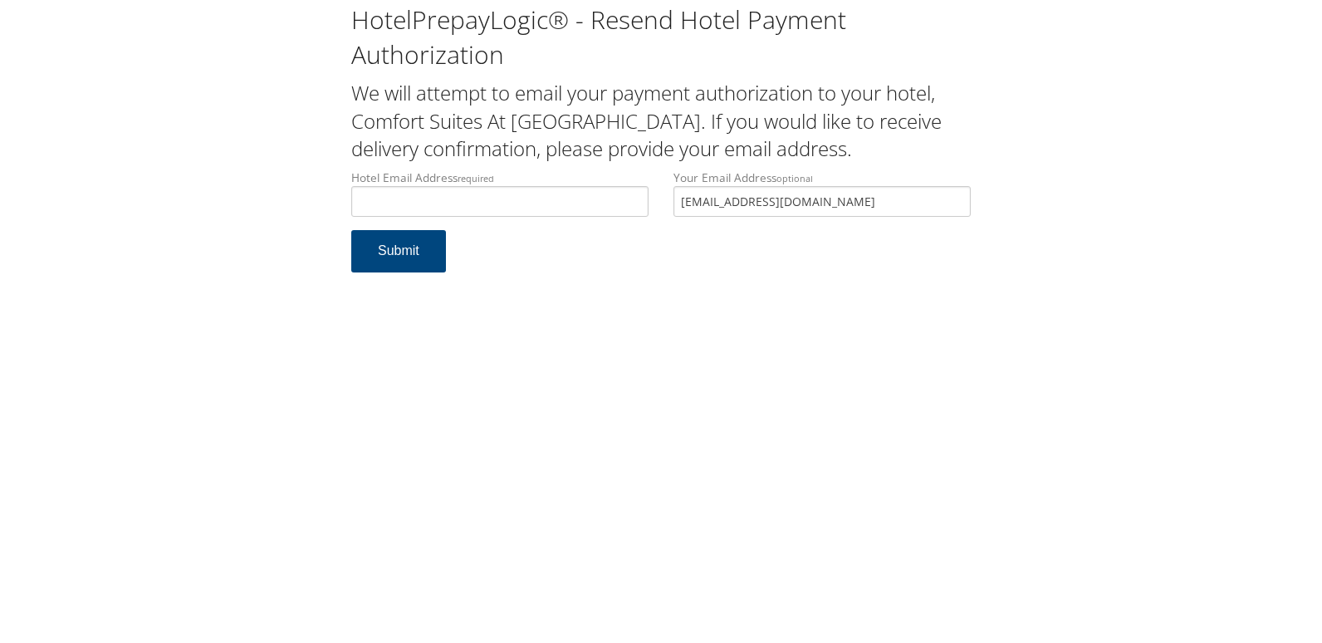
type input "c"
drag, startPoint x: 513, startPoint y: 199, endPoint x: 326, endPoint y: 196, distance: 186.8
click at [326, 196] on div "HotelPrepayLogic® - Resend Hotel Payment Authorization We will attempt to email…" at bounding box center [661, 144] width 1289 height 289
type input "[EMAIL_ADDRESS][DOMAIN_NAME]"
click at [404, 244] on button "Submit" at bounding box center [398, 251] width 95 height 42
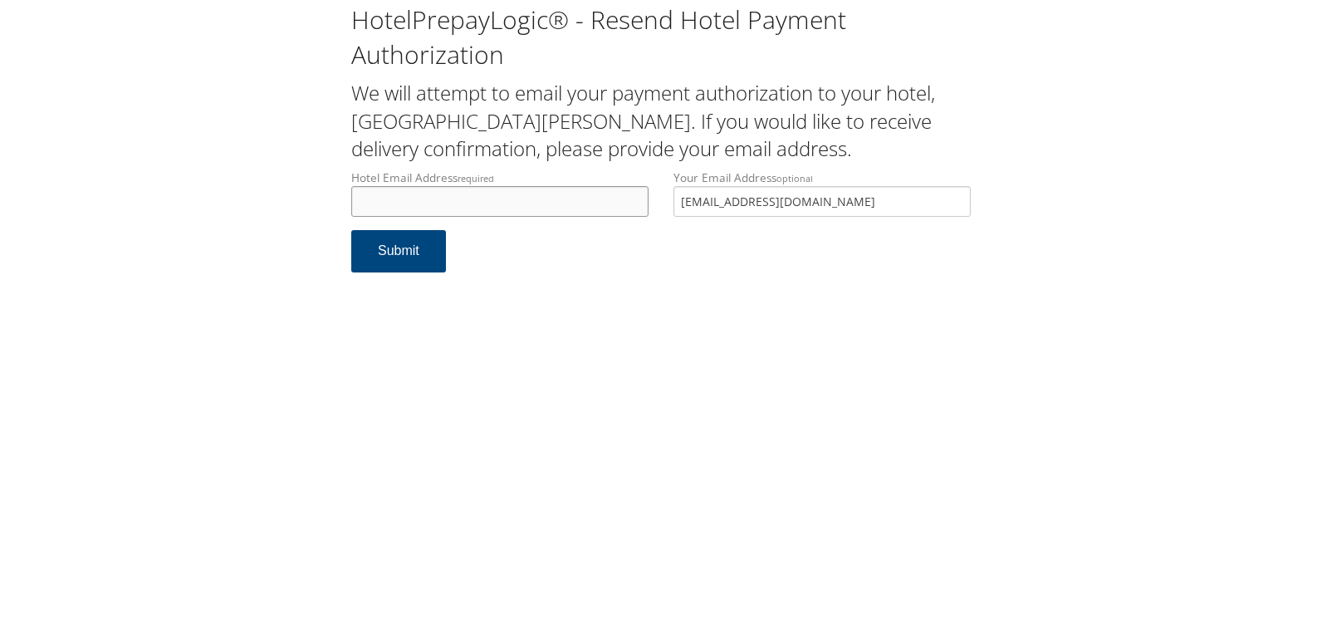
click at [389, 206] on input "Hotel Email Address required" at bounding box center [499, 201] width 297 height 31
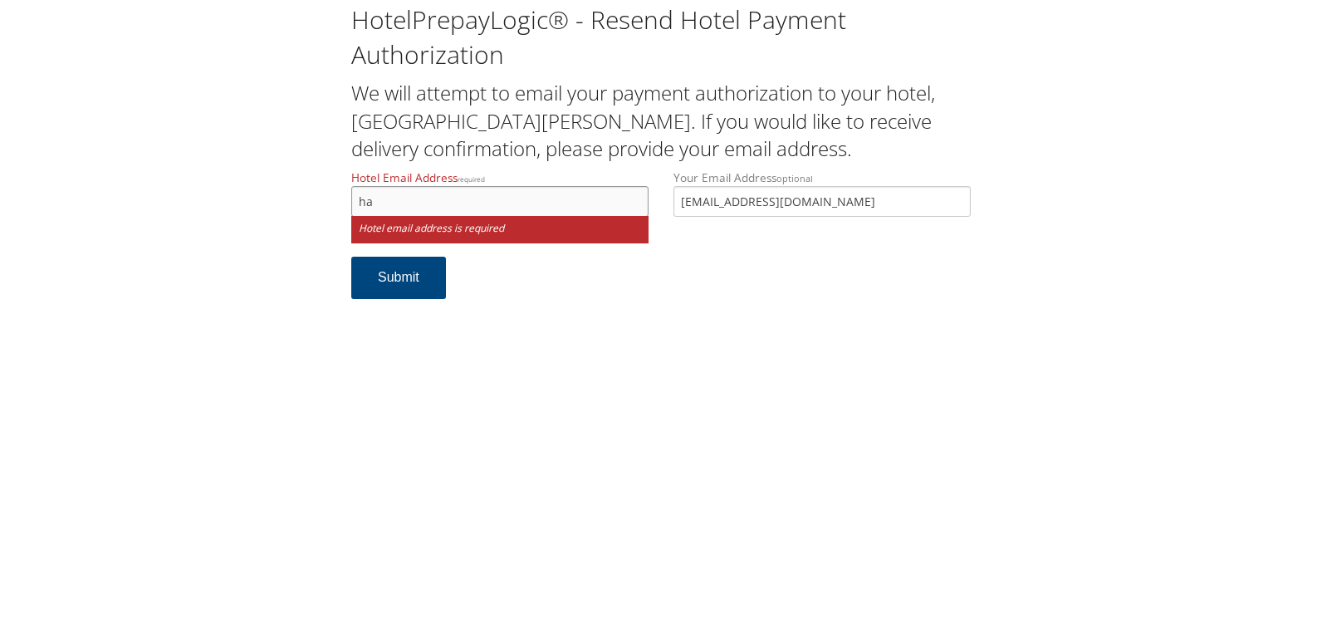
type input "h"
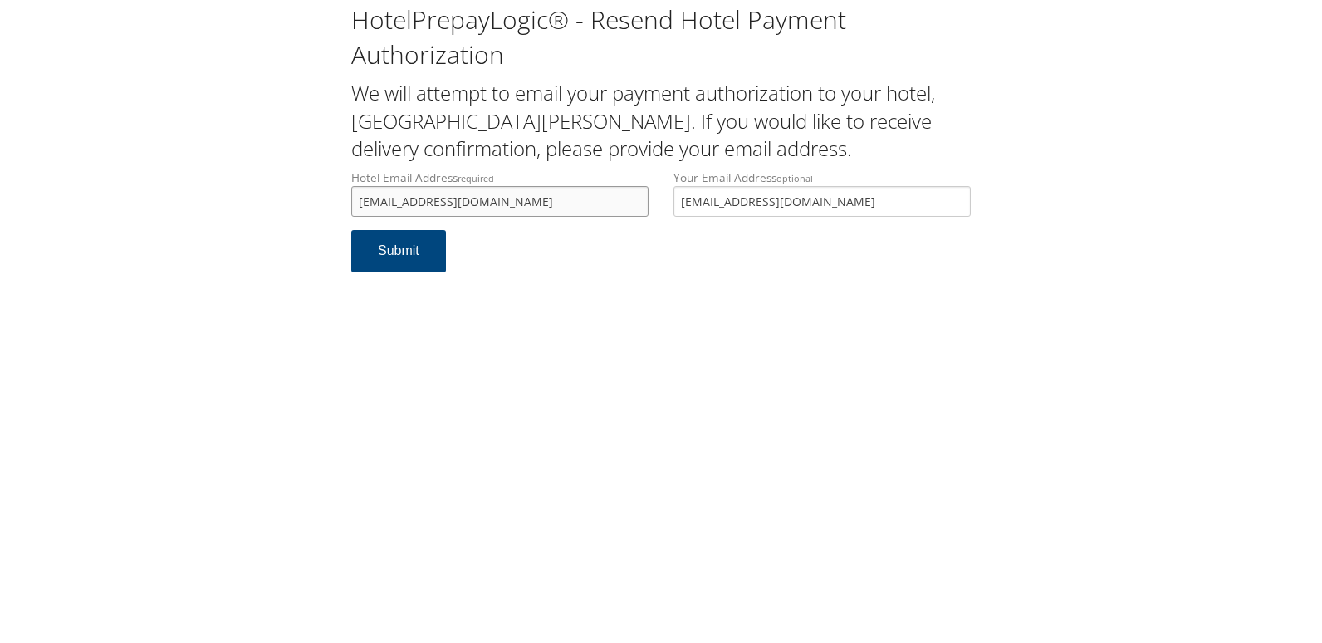
drag, startPoint x: 500, startPoint y: 206, endPoint x: 306, endPoint y: 206, distance: 193.4
click at [306, 206] on div "HotelPrepayLogic® - Resend Hotel Payment Authorization We will attempt to email…" at bounding box center [661, 144] width 1289 height 289
type input "salinashampton2@gmail.com"
click at [380, 257] on button "Submit" at bounding box center [398, 251] width 95 height 42
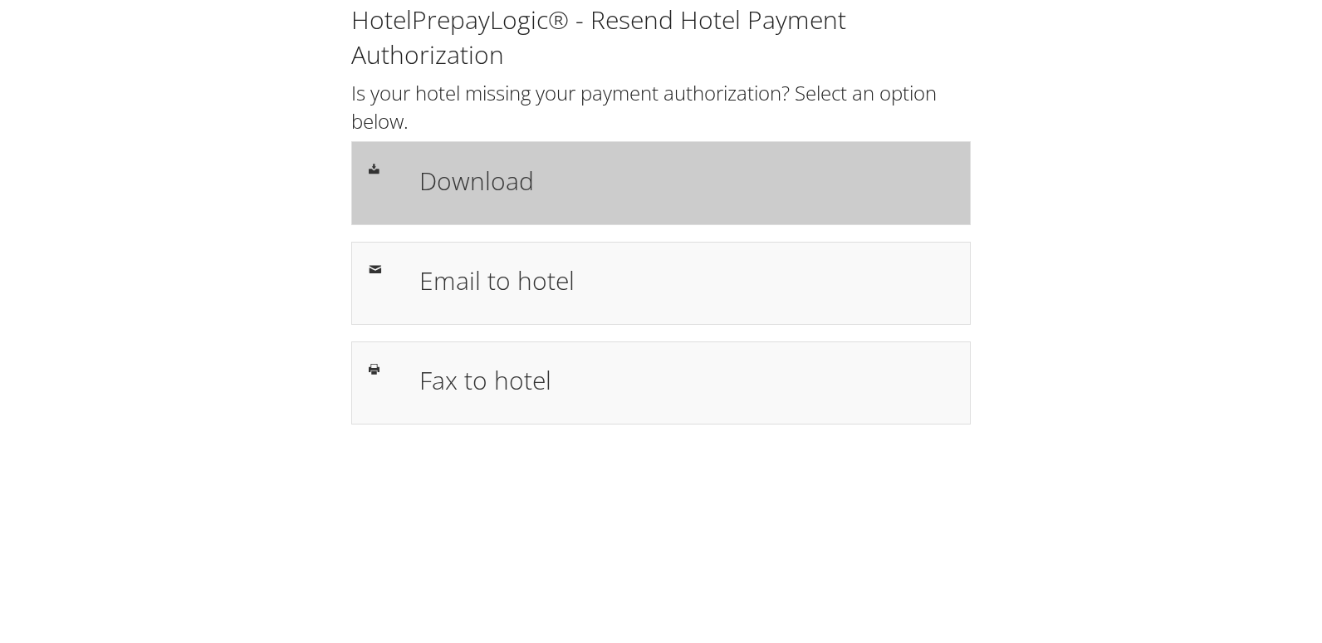
click at [472, 183] on h1 "Download" at bounding box center [686, 180] width 534 height 37
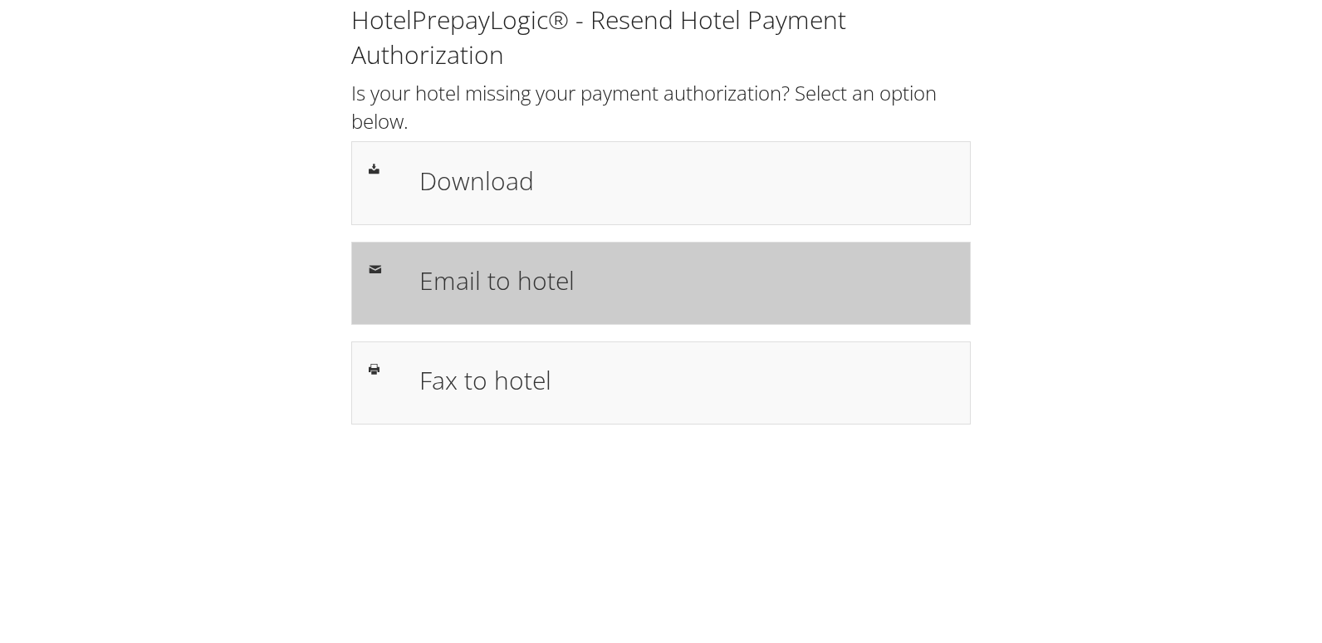
click at [482, 277] on h1 "Email to hotel" at bounding box center [686, 280] width 534 height 37
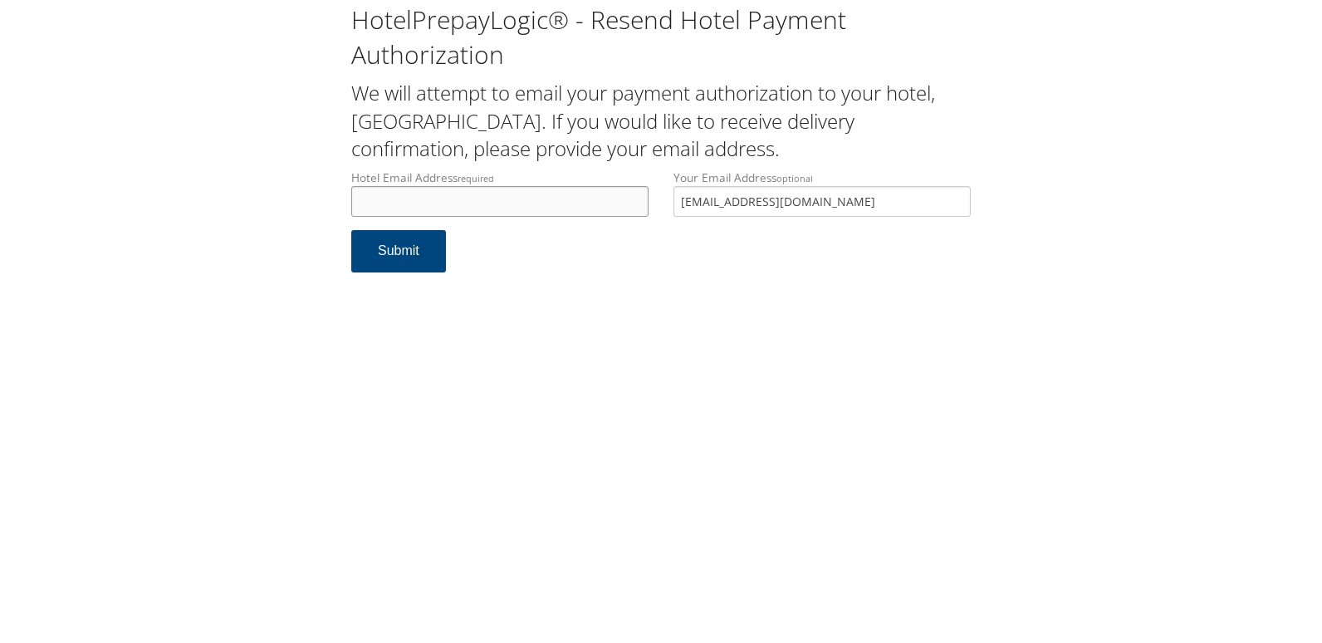
click at [447, 207] on input "Hotel Email Address required" at bounding box center [499, 201] width 297 height 31
click at [377, 198] on input "hial@archospitality.com" at bounding box center [499, 201] width 297 height 31
click at [407, 205] on input "hial@archospitality.com" at bounding box center [499, 201] width 297 height 31
drag, startPoint x: 501, startPoint y: 197, endPoint x: 209, endPoint y: 204, distance: 291.5
click at [209, 204] on div "HotelPrepayLogic® - Resend Hotel Payment Authorization We will attempt to email…" at bounding box center [661, 144] width 1289 height 289
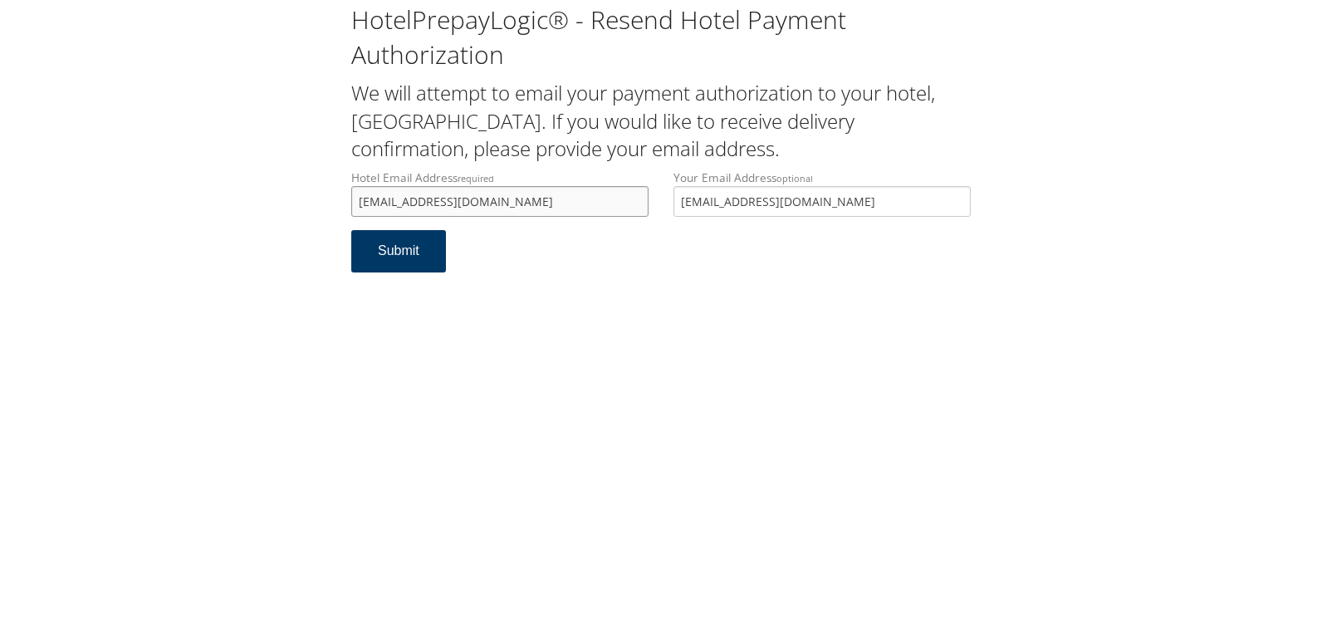
type input "hial@arkhospitality.com"
click at [389, 257] on button "Submit" at bounding box center [398, 251] width 95 height 42
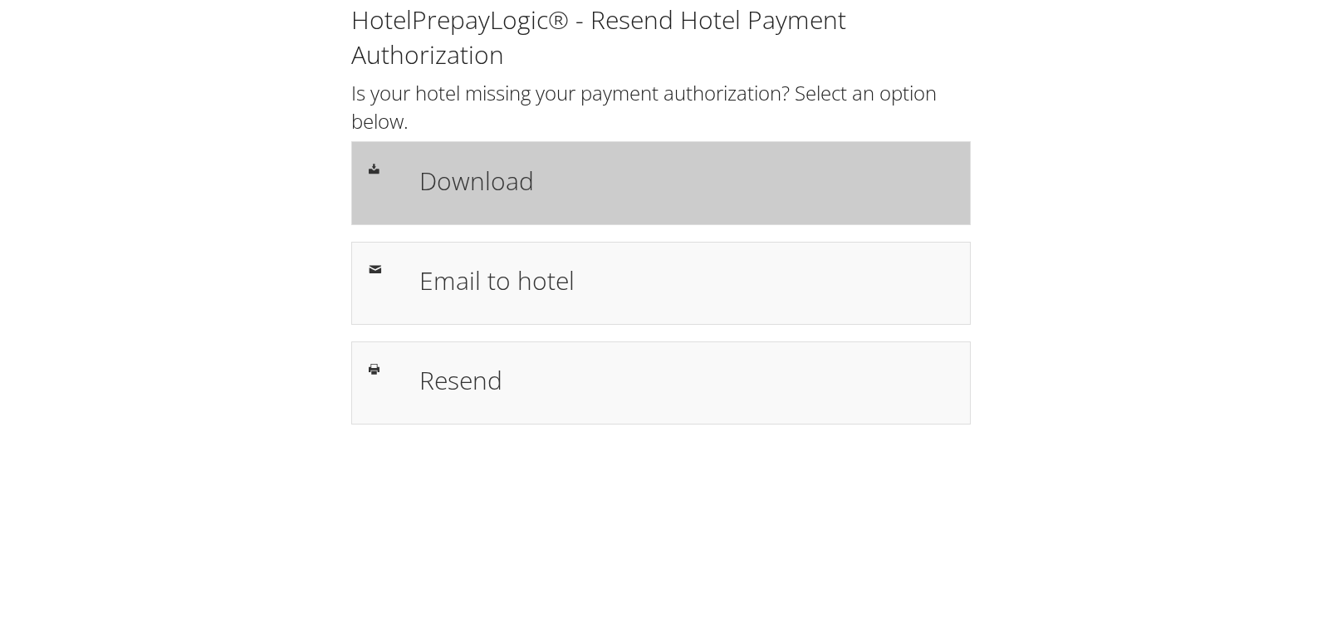
click at [541, 190] on h1 "Download" at bounding box center [686, 180] width 534 height 37
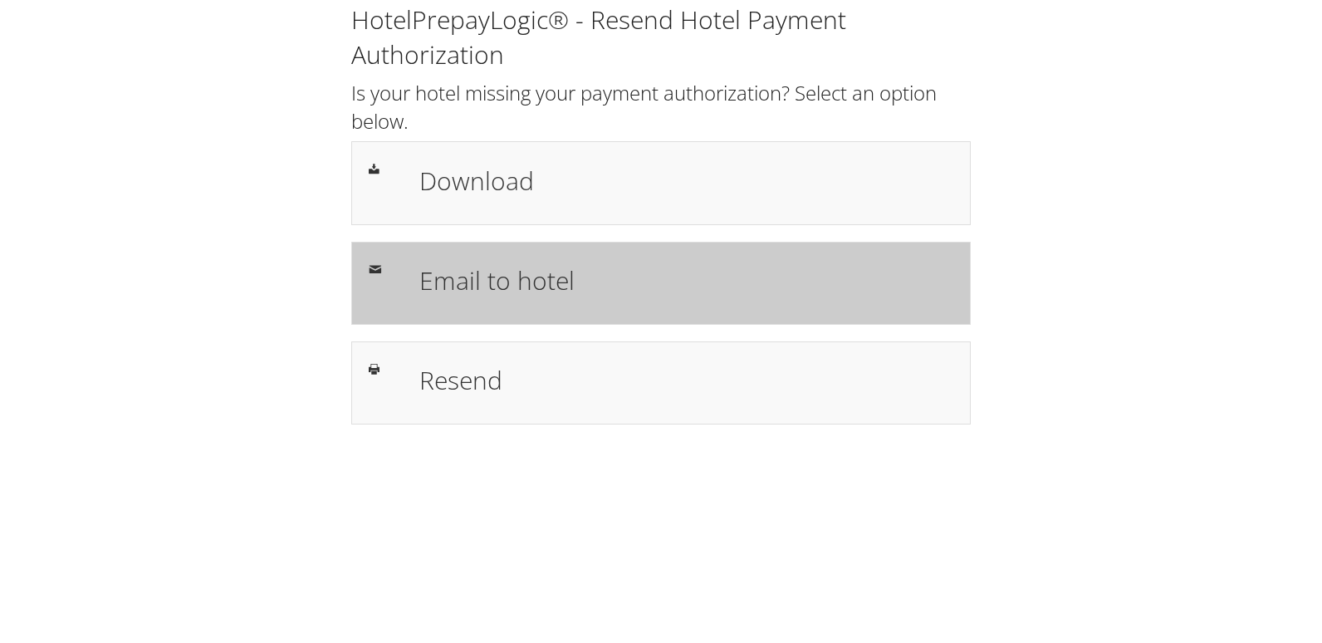
drag, startPoint x: 447, startPoint y: 276, endPoint x: 441, endPoint y: 267, distance: 10.6
click at [447, 276] on h1 "Email to hotel" at bounding box center [686, 280] width 534 height 37
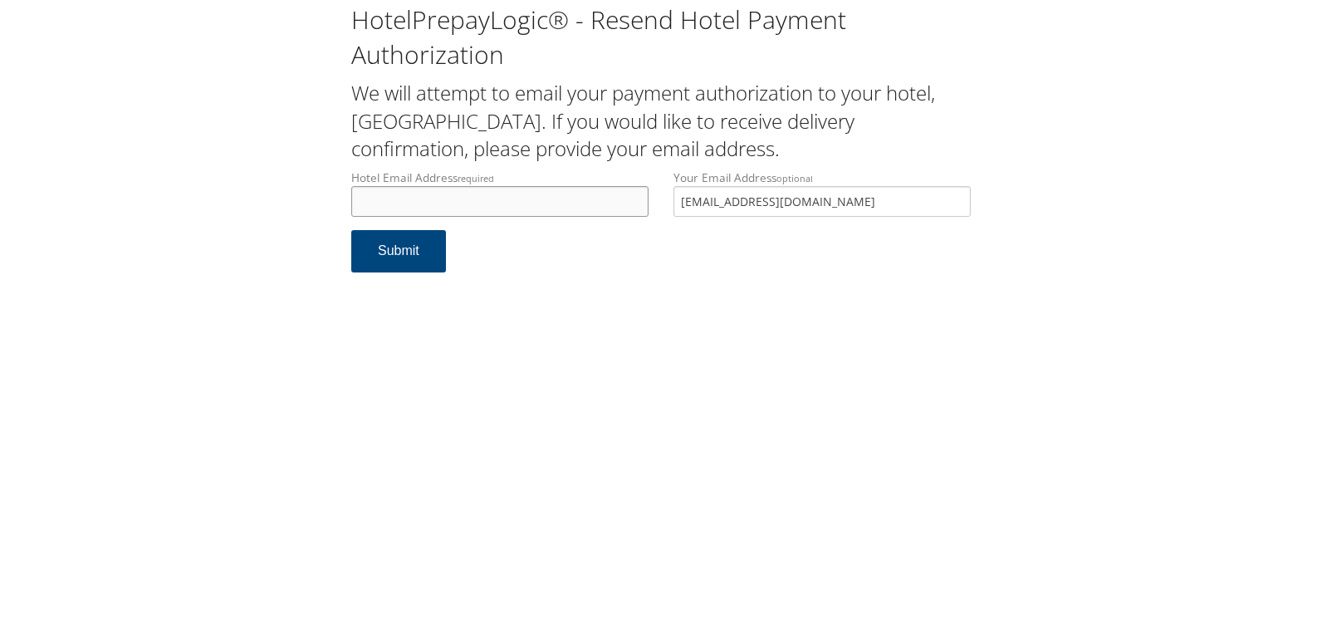
click at [511, 196] on input "Hotel Email Address required" at bounding box center [499, 201] width 297 height 31
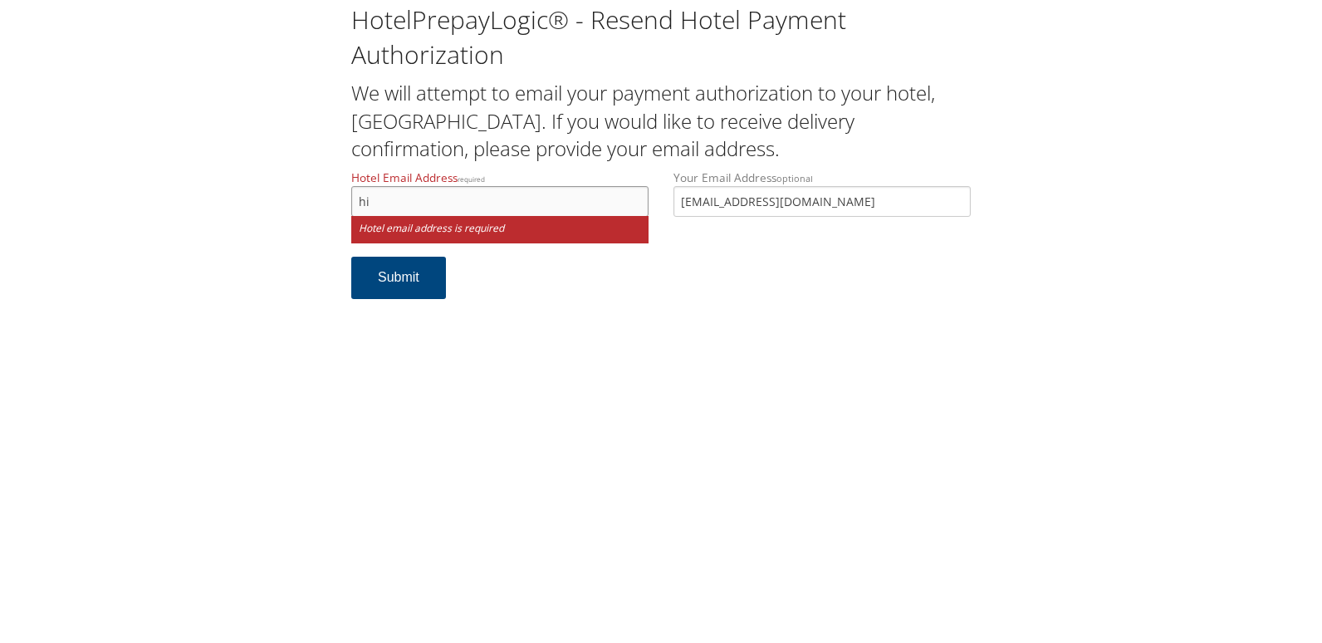
type input "h"
click at [452, 209] on input "stpfrontdesk@" at bounding box center [499, 201] width 297 height 31
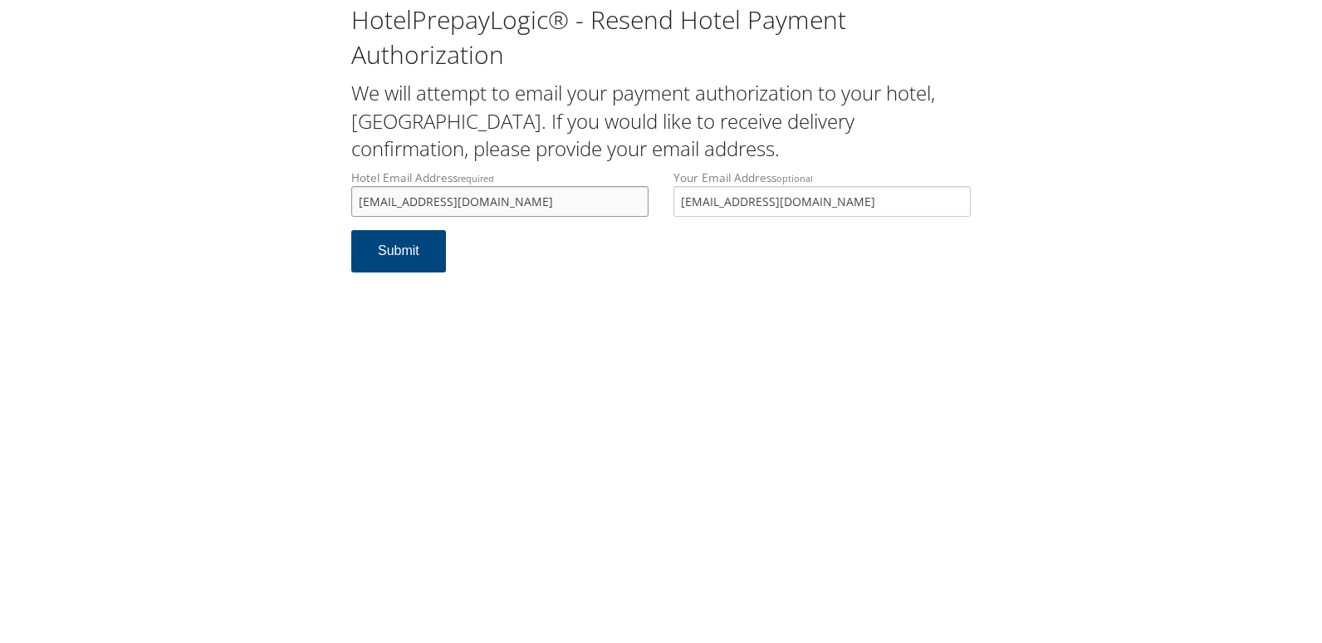
drag, startPoint x: 563, startPoint y: 197, endPoint x: 264, endPoint y: 197, distance: 298.9
click at [264, 197] on div "HotelPrepayLogic® - Resend Hotel Payment Authorization We will attempt to email…" at bounding box center [661, 144] width 1289 height 289
type input "stpfrontdesk@remingtonhotels.com"
click at [375, 258] on button "Submit" at bounding box center [398, 251] width 95 height 42
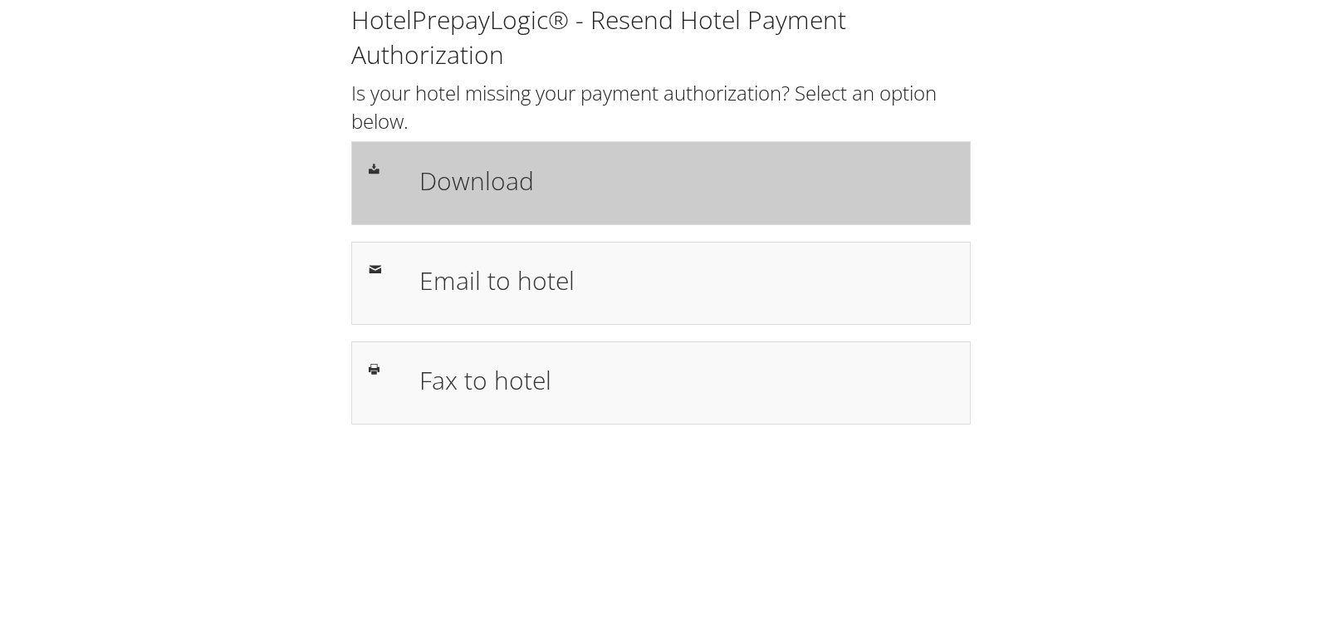
click at [585, 182] on h1 "Download" at bounding box center [686, 180] width 534 height 37
click at [510, 210] on div "Download" at bounding box center [660, 182] width 619 height 83
